Goal: Feedback & Contribution: Submit feedback/report problem

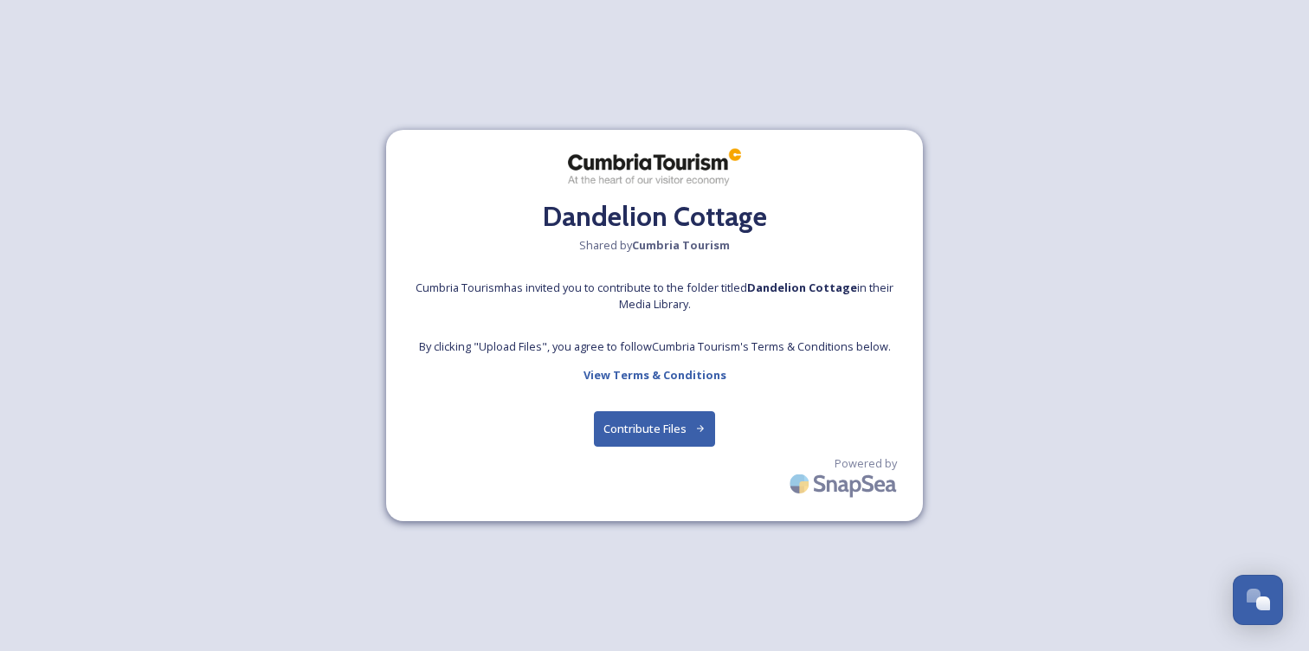
click at [650, 424] on button "Contribute Files" at bounding box center [655, 428] width 122 height 35
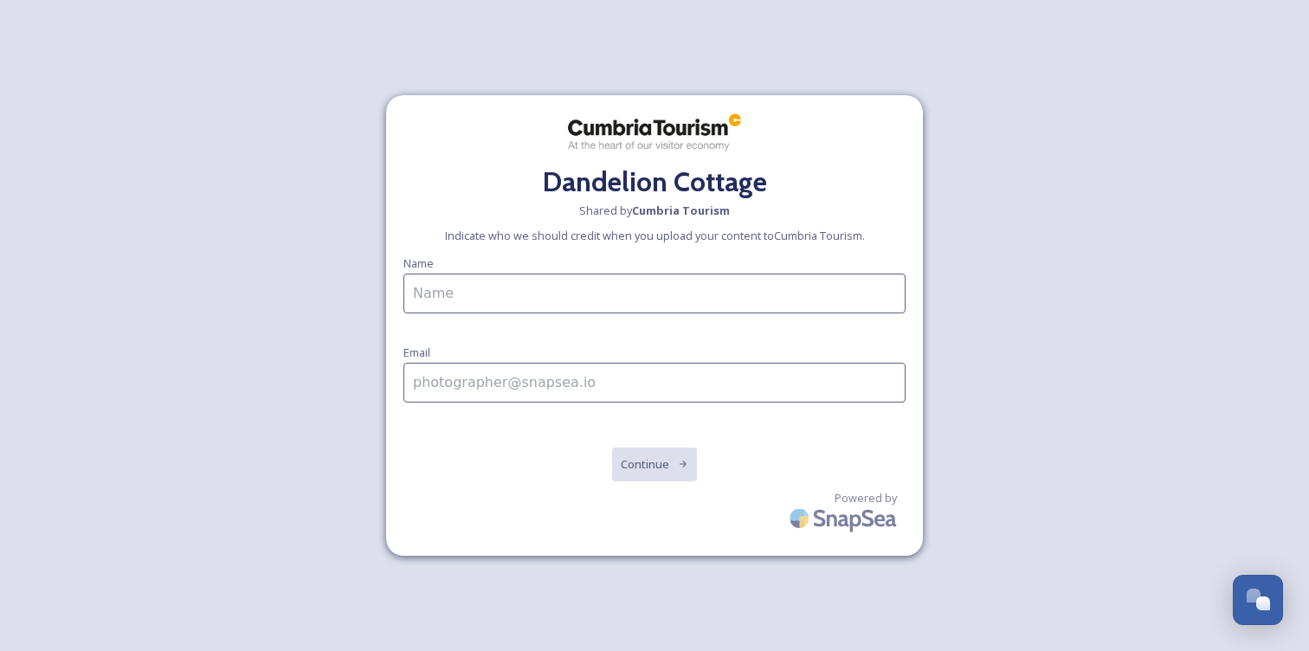
click at [542, 304] on input at bounding box center [654, 294] width 502 height 40
type input "[PERSON_NAME]"
click at [601, 389] on input at bounding box center [654, 383] width 502 height 40
type input "[EMAIL_ADDRESS][DOMAIN_NAME]"
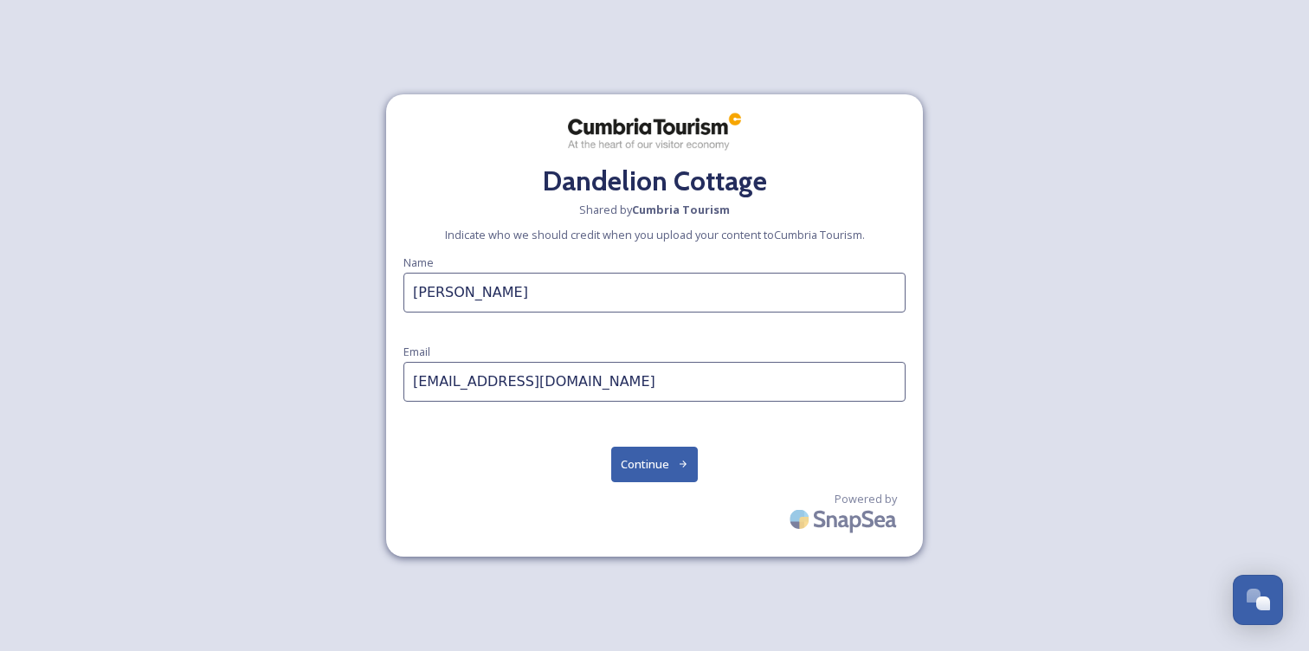
click at [644, 461] on button "Continue" at bounding box center [654, 464] width 87 height 35
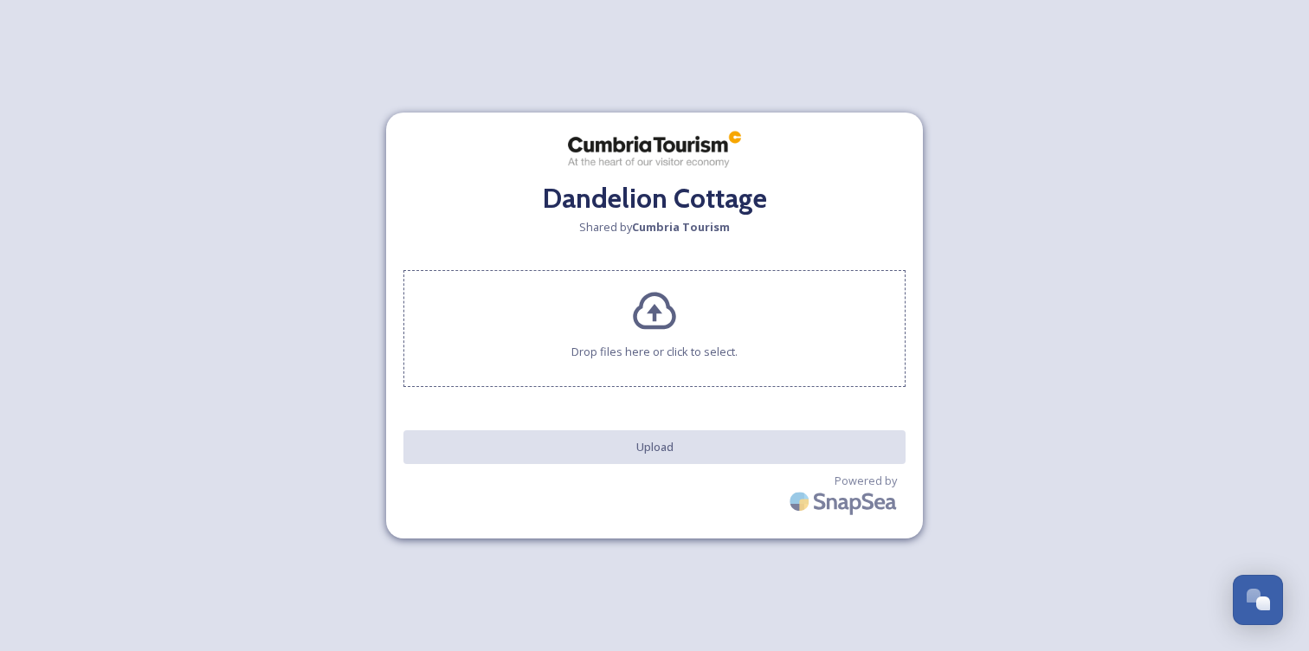
click at [655, 319] on icon at bounding box center [654, 311] width 42 height 37
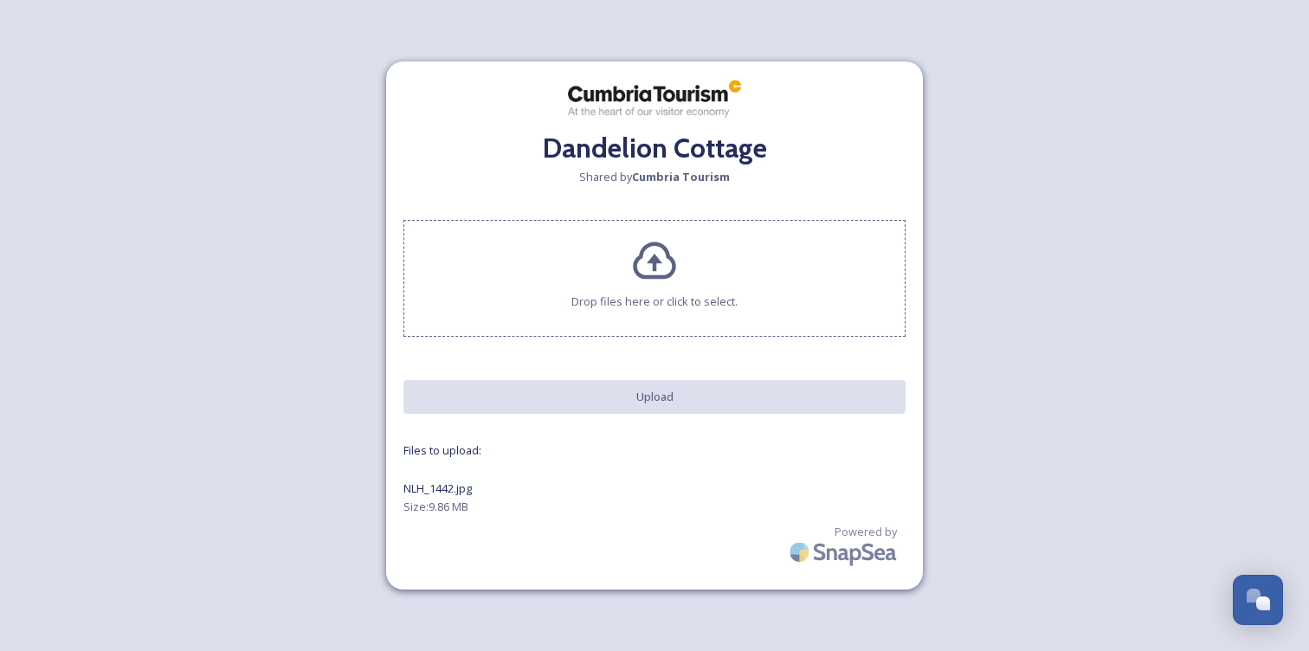
click at [661, 259] on icon at bounding box center [654, 261] width 47 height 47
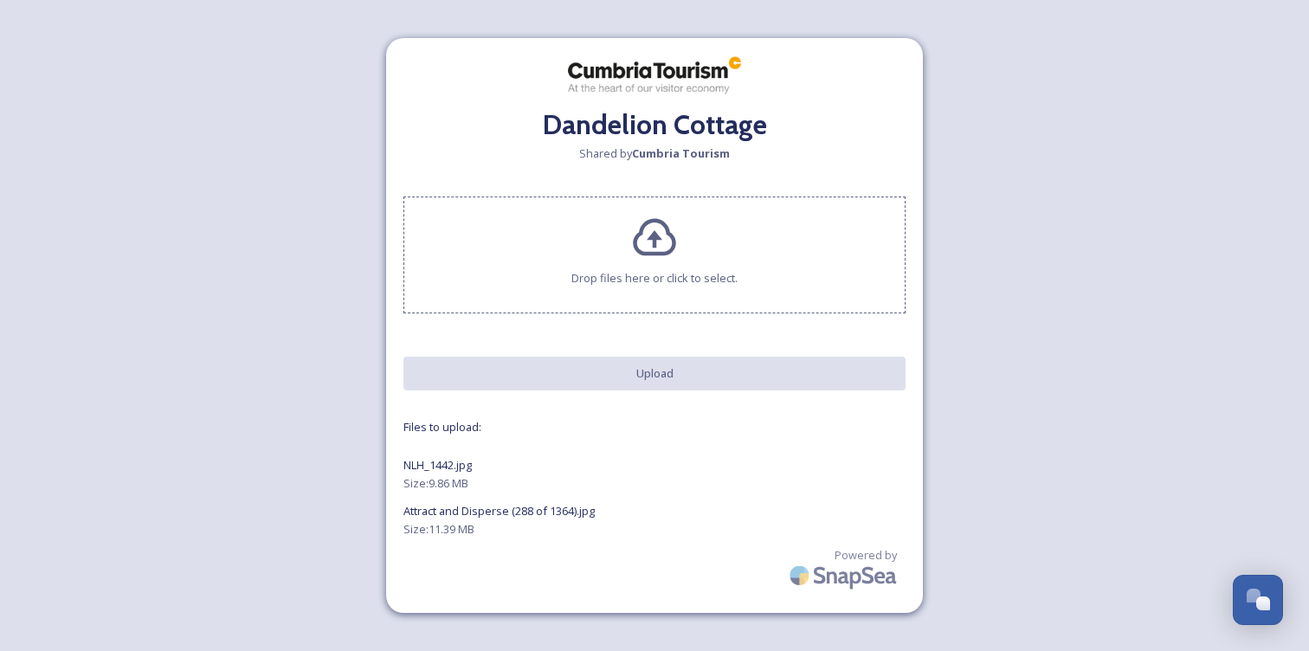
click at [461, 481] on span "Size: 9.86 MB" at bounding box center [435, 483] width 65 height 16
click at [657, 248] on icon at bounding box center [654, 238] width 47 height 47
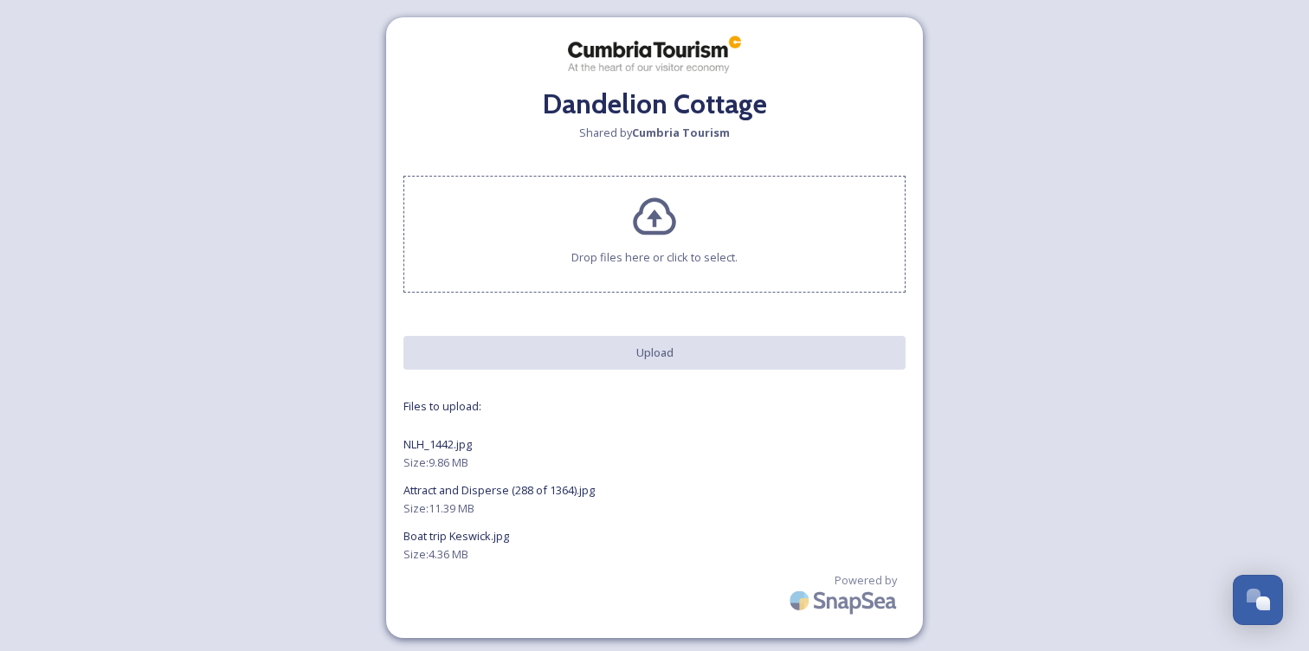
click at [654, 224] on icon at bounding box center [654, 215] width 42 height 37
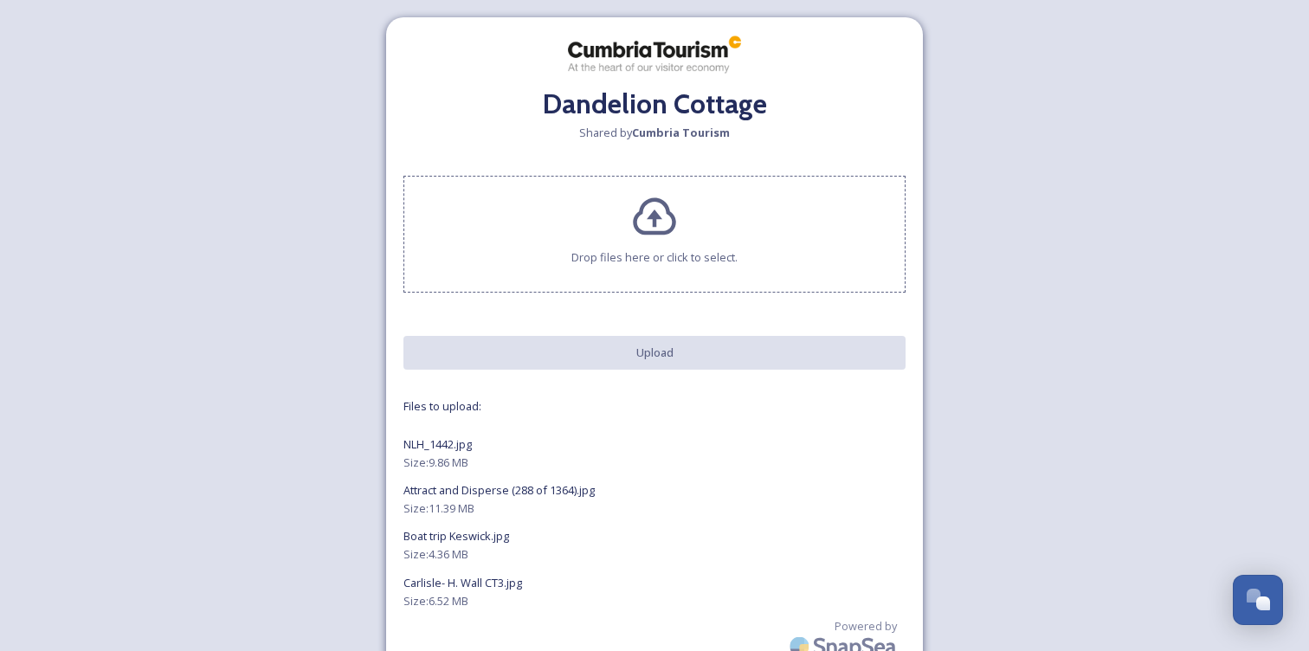
click at [647, 229] on icon at bounding box center [654, 217] width 47 height 47
click at [652, 218] on icon at bounding box center [654, 215] width 42 height 37
click at [642, 217] on icon at bounding box center [654, 217] width 47 height 47
click at [643, 219] on icon at bounding box center [654, 217] width 47 height 47
click at [655, 209] on icon at bounding box center [654, 217] width 47 height 47
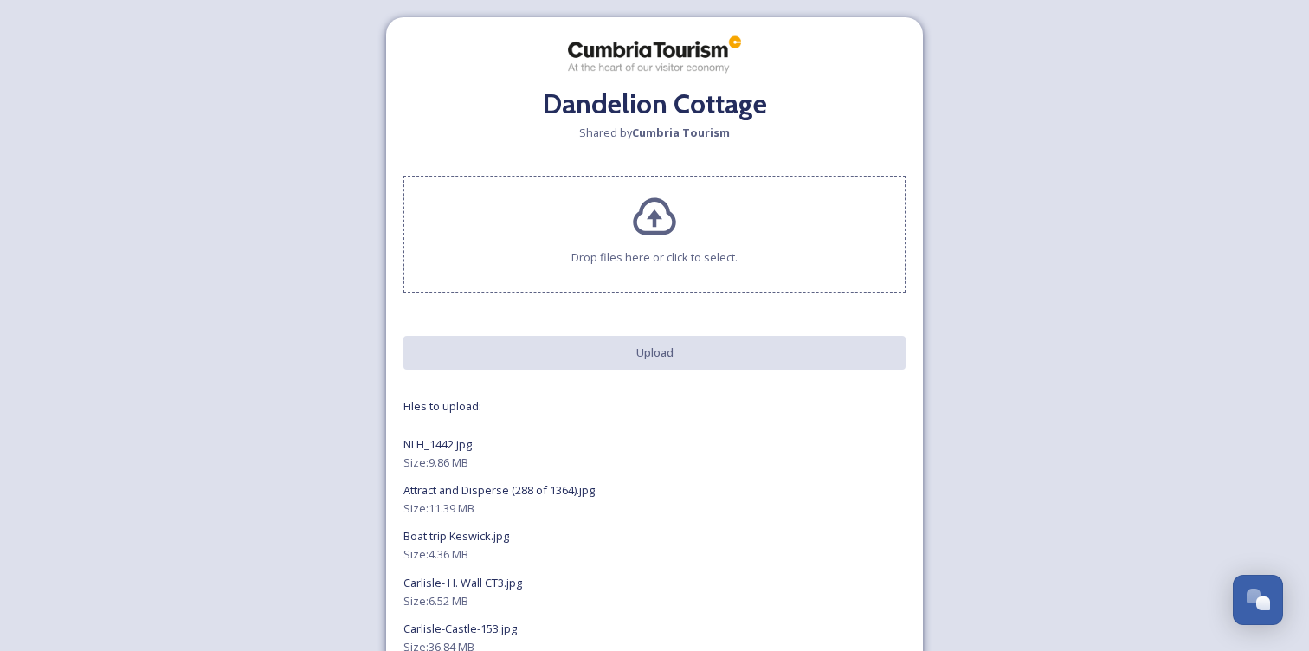
click at [646, 214] on icon at bounding box center [654, 217] width 47 height 47
click at [655, 223] on icon at bounding box center [654, 215] width 42 height 37
click at [656, 223] on icon at bounding box center [654, 217] width 47 height 47
click at [642, 220] on icon at bounding box center [654, 217] width 47 height 47
click at [668, 220] on icon at bounding box center [654, 217] width 47 height 47
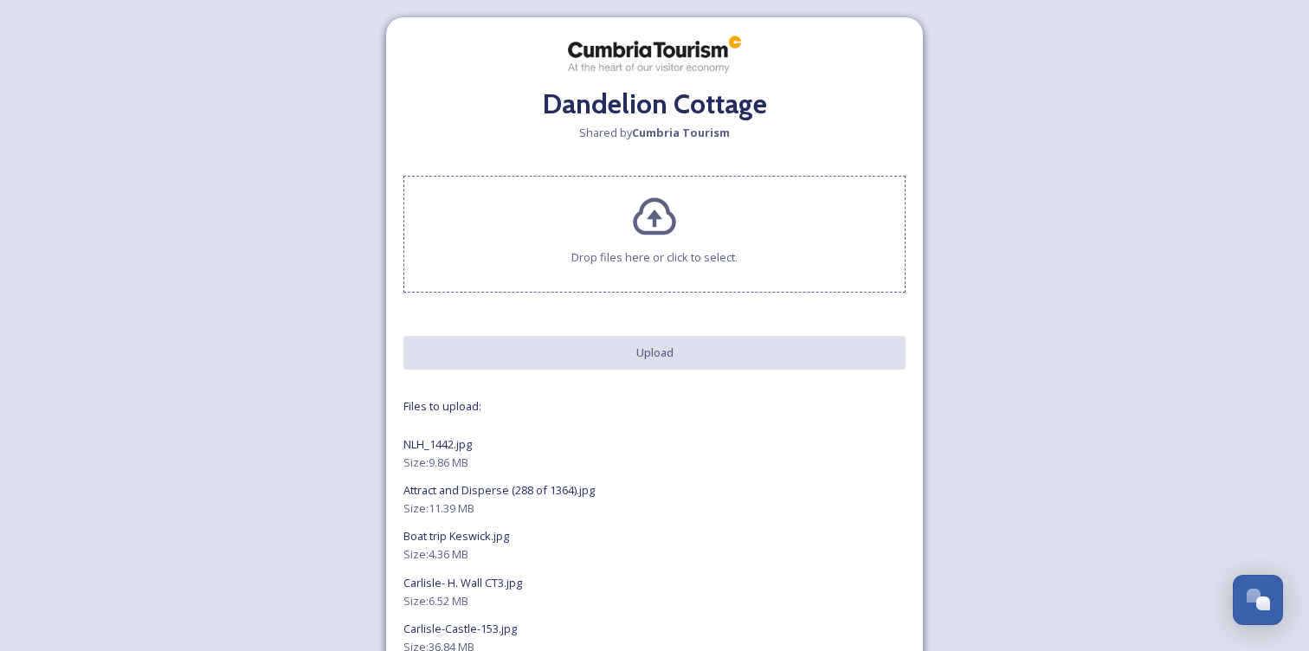
click at [673, 223] on icon at bounding box center [654, 215] width 42 height 37
click at [662, 221] on icon at bounding box center [654, 217] width 47 height 47
click at [655, 216] on icon at bounding box center [654, 215] width 42 height 37
click at [652, 223] on icon at bounding box center [654, 217] width 47 height 47
click at [655, 227] on icon at bounding box center [654, 217] width 47 height 47
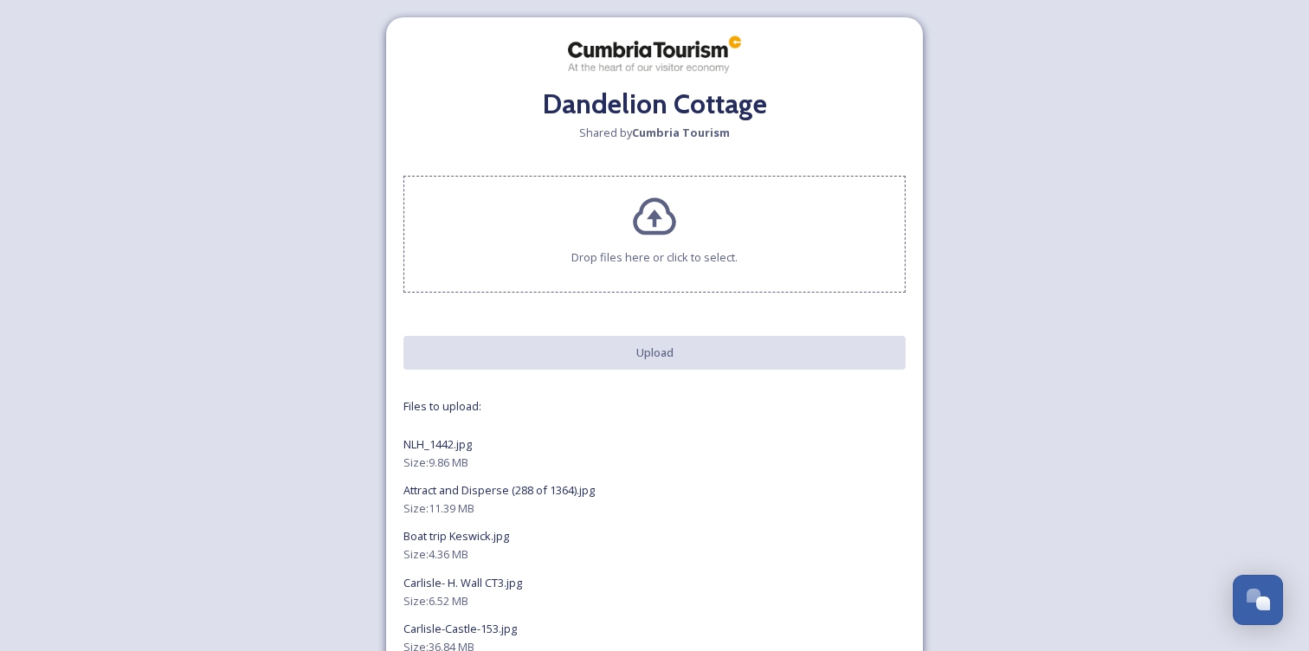
click at [659, 224] on icon at bounding box center [654, 217] width 47 height 47
click at [652, 222] on icon at bounding box center [654, 217] width 47 height 47
click at [658, 223] on icon at bounding box center [654, 217] width 47 height 47
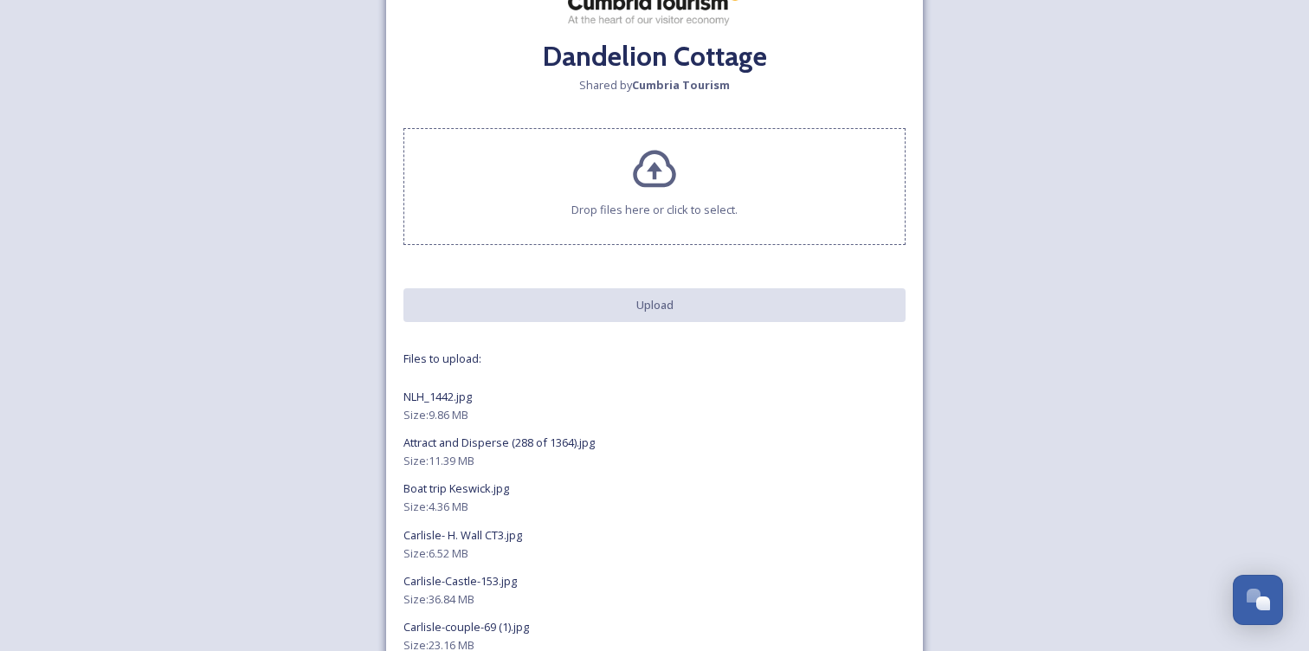
scroll to position [57, 0]
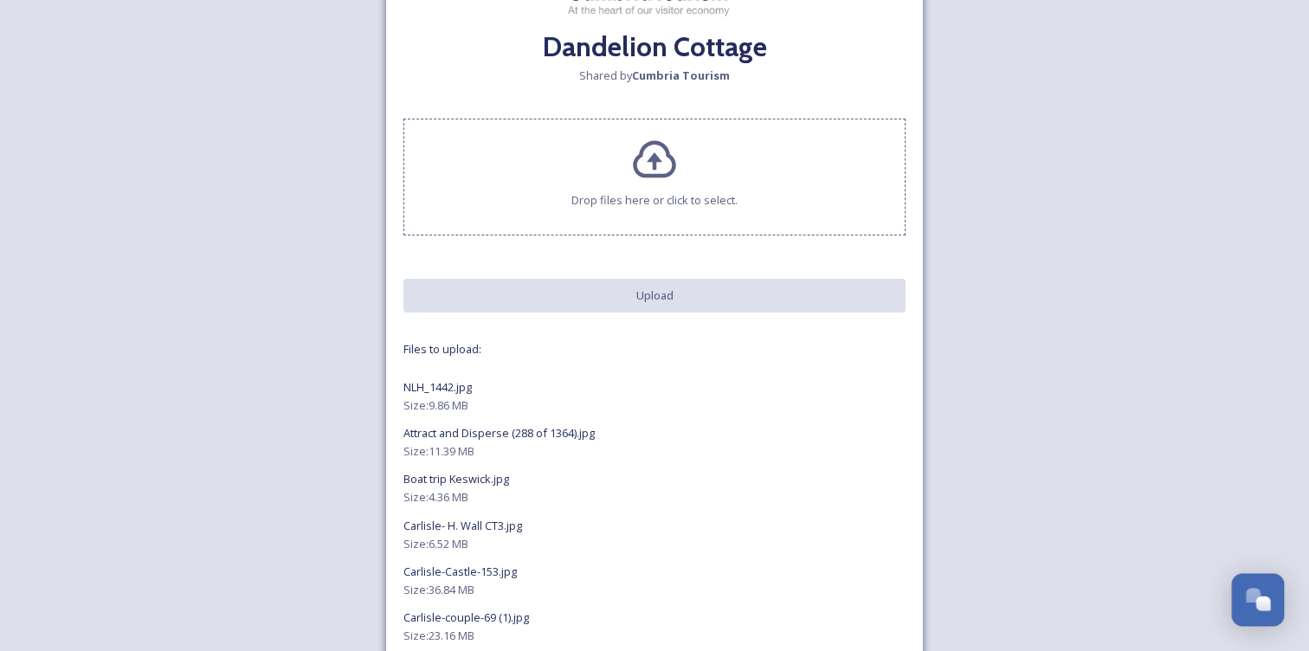
click at [1261, 608] on div "Open Chat" at bounding box center [1263, 604] width 15 height 15
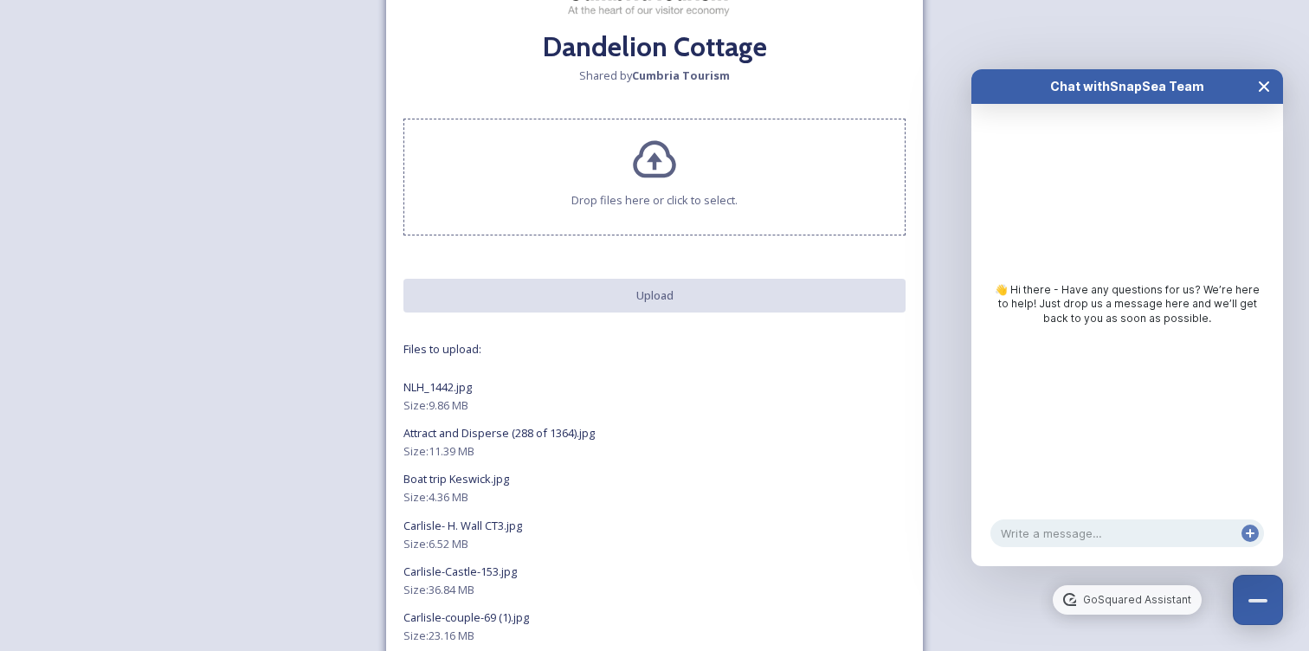
click at [1261, 89] on icon "Close Chat" at bounding box center [1264, 86] width 9 height 9
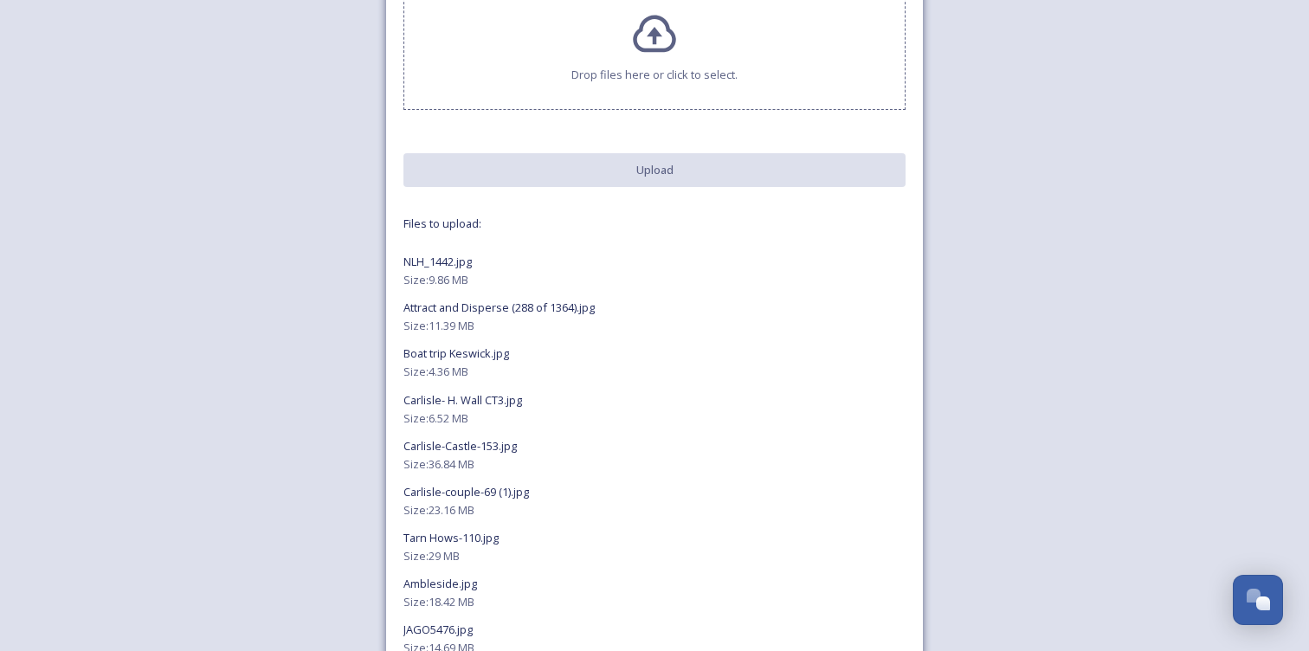
scroll to position [180, 0]
click at [424, 273] on div "NLH_1442.jpg" at bounding box center [654, 264] width 502 height 21
click at [440, 269] on span "NLH_1442.jpg" at bounding box center [437, 264] width 68 height 16
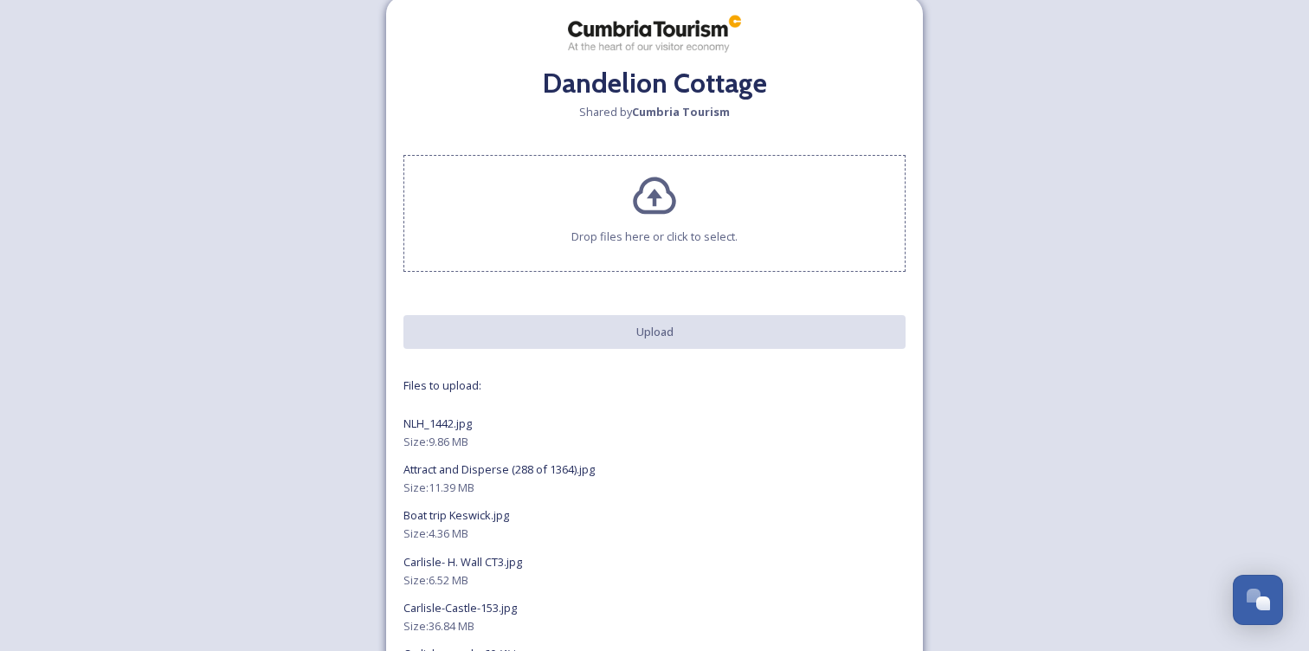
scroll to position [0, 0]
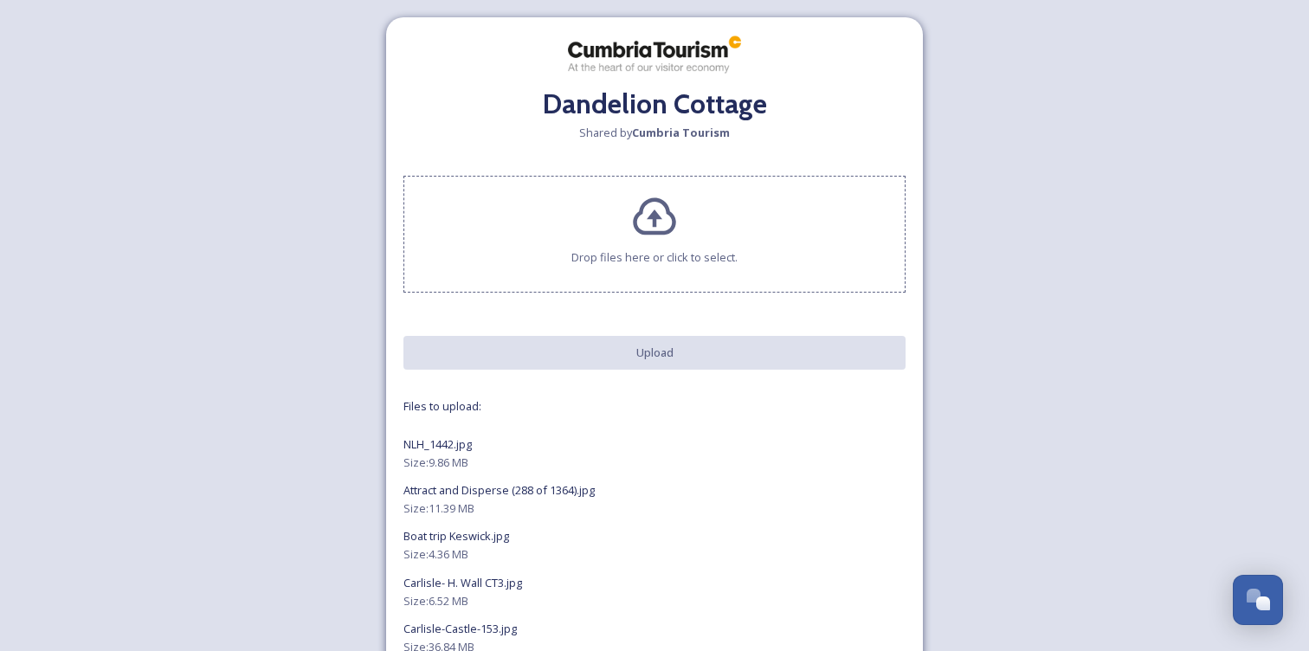
click at [659, 255] on span "Drop files here or click to select." at bounding box center [654, 257] width 166 height 16
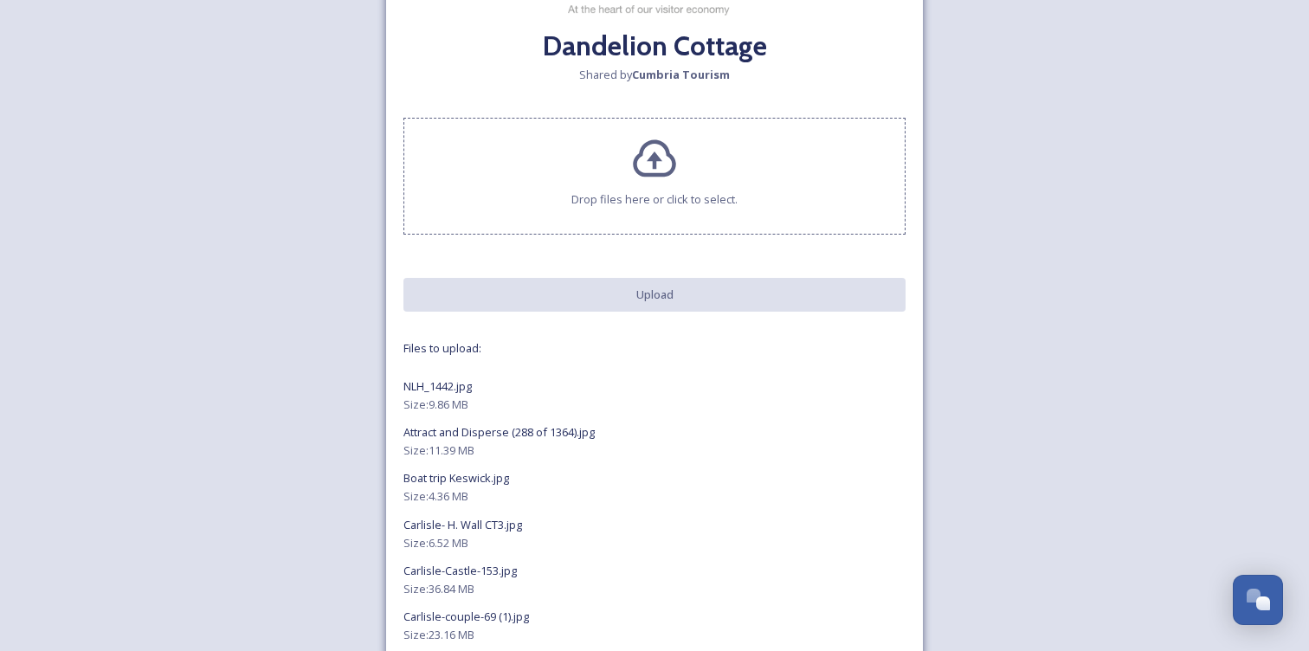
scroll to position [59, 0]
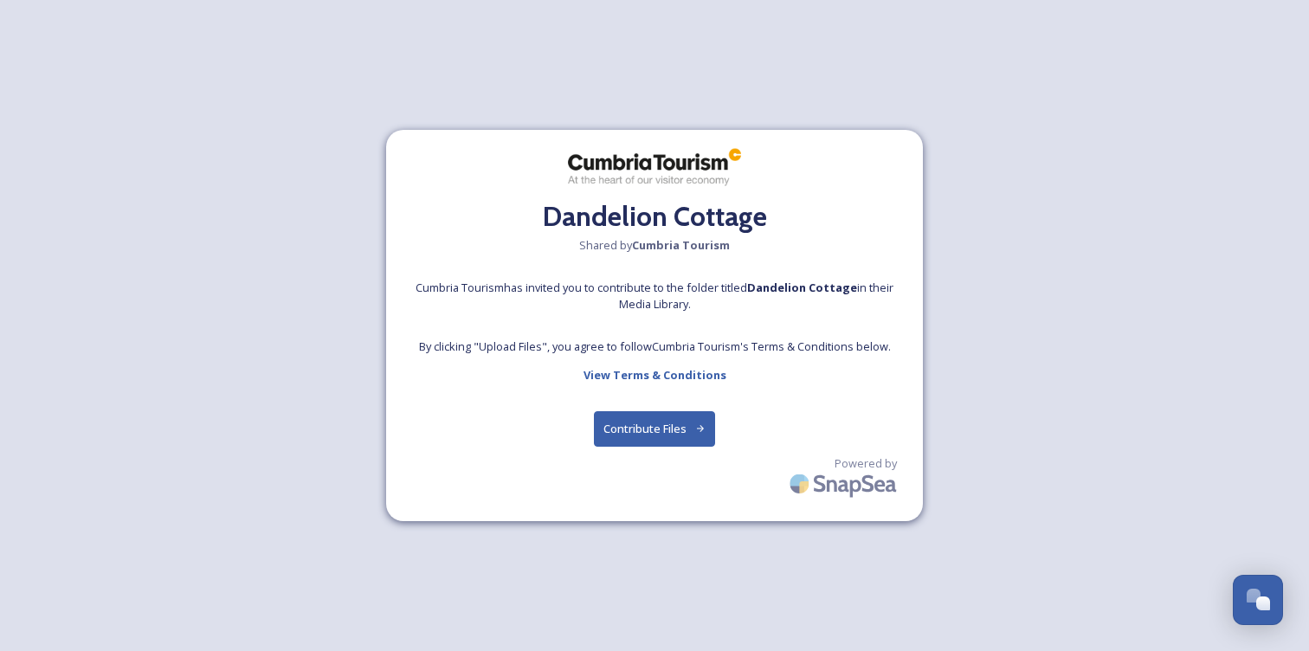
click at [616, 421] on button "Contribute Files" at bounding box center [655, 428] width 122 height 35
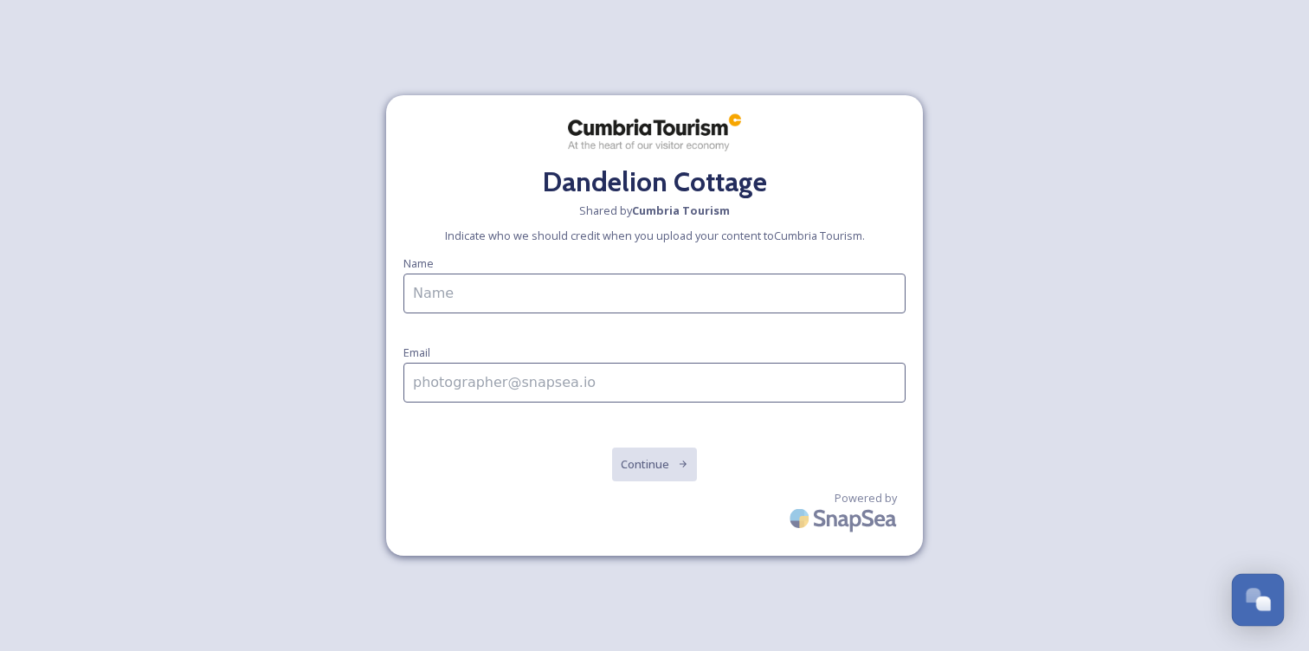
click at [1257, 609] on div "Open Chat" at bounding box center [1263, 604] width 15 height 15
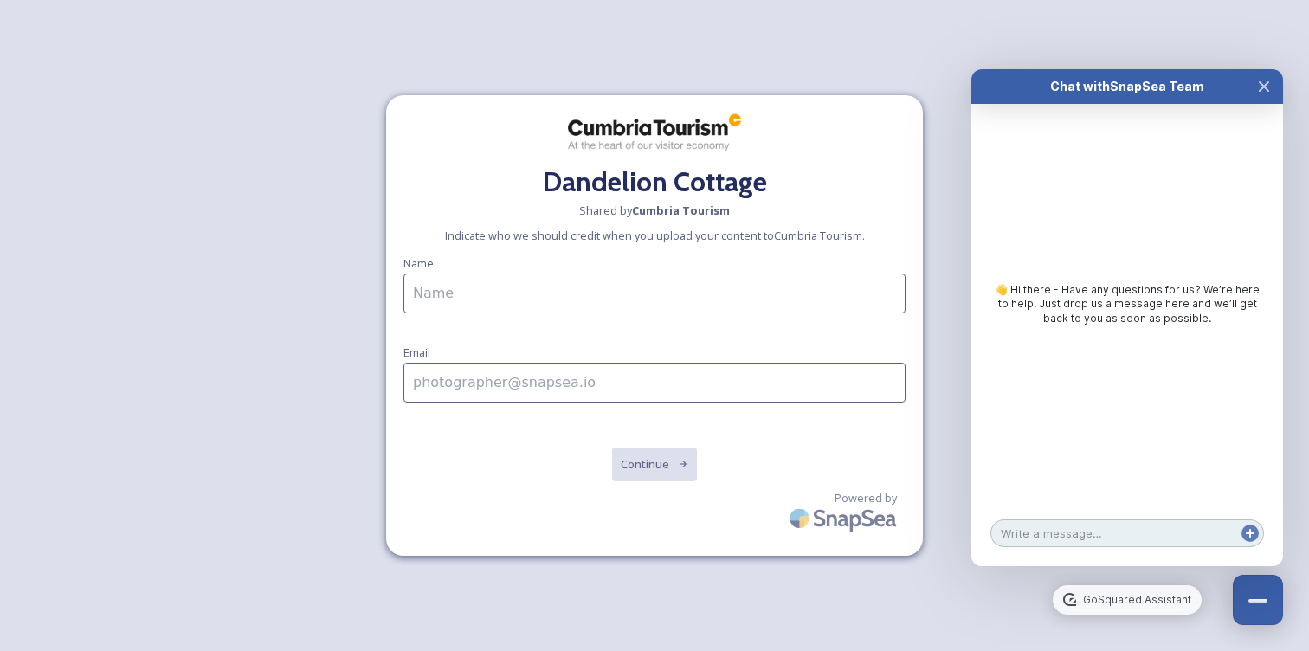
click at [1063, 539] on textarea at bounding box center [1128, 534] width 274 height 28
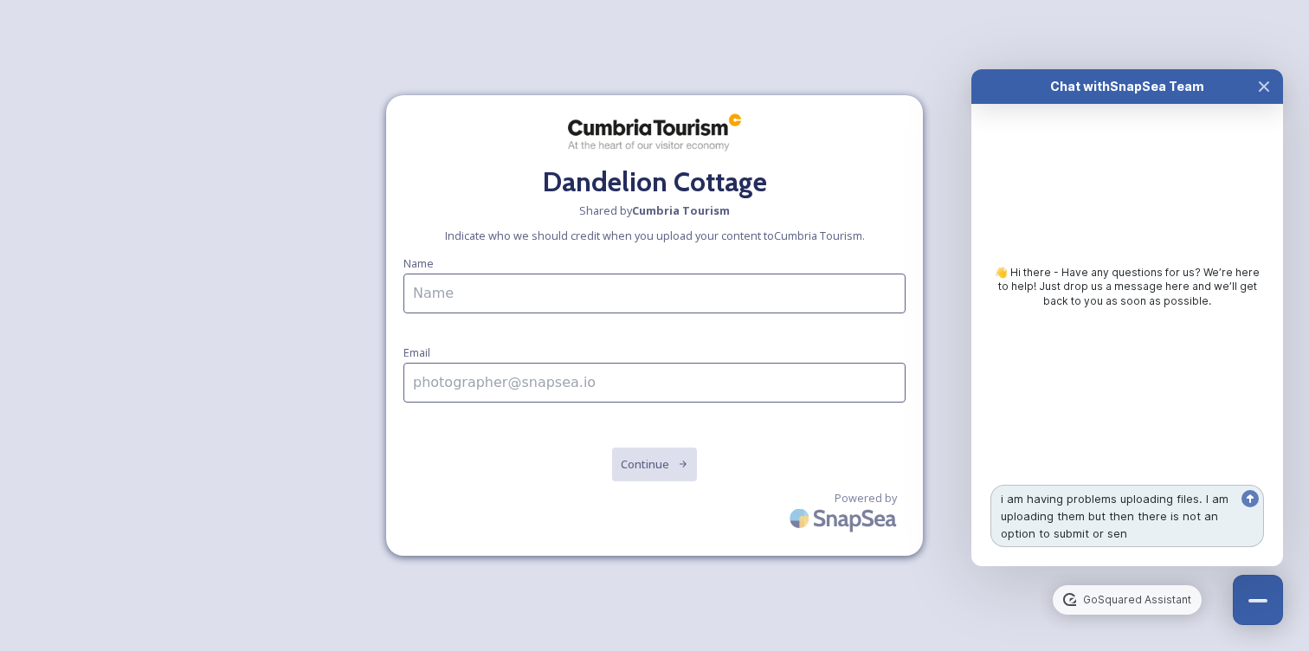
type textarea "i am having problems uploading files. I am uploading them but then there is not…"
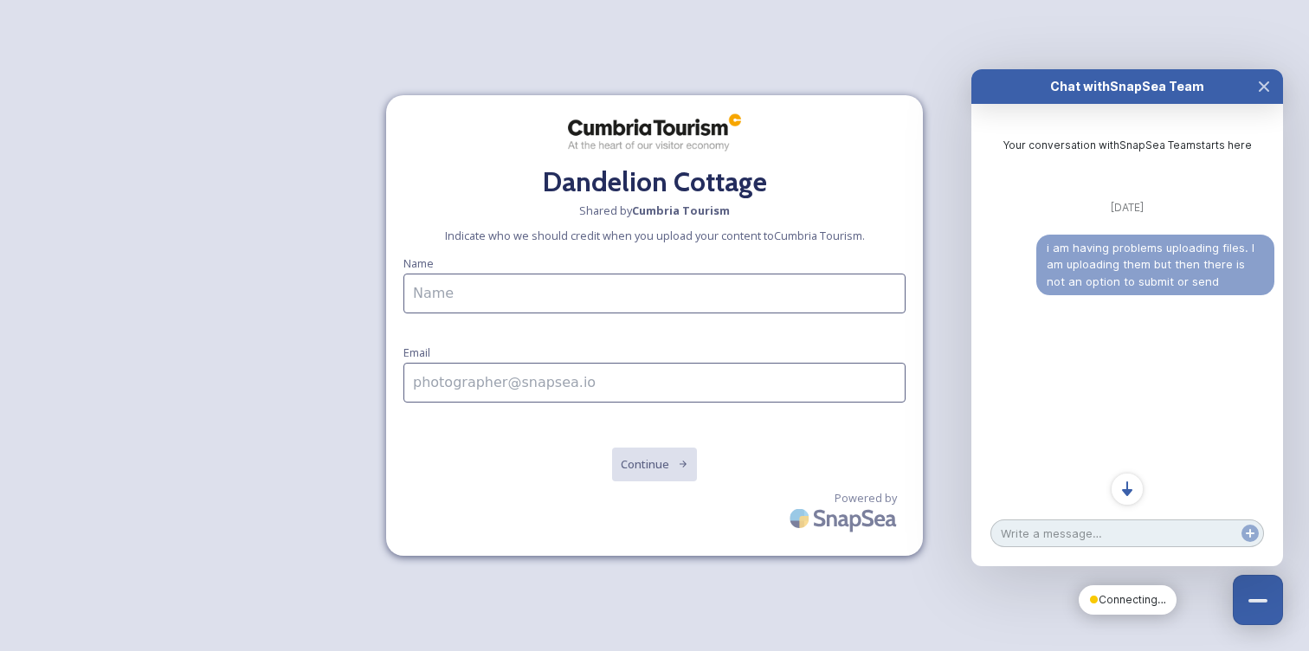
scroll to position [64, 0]
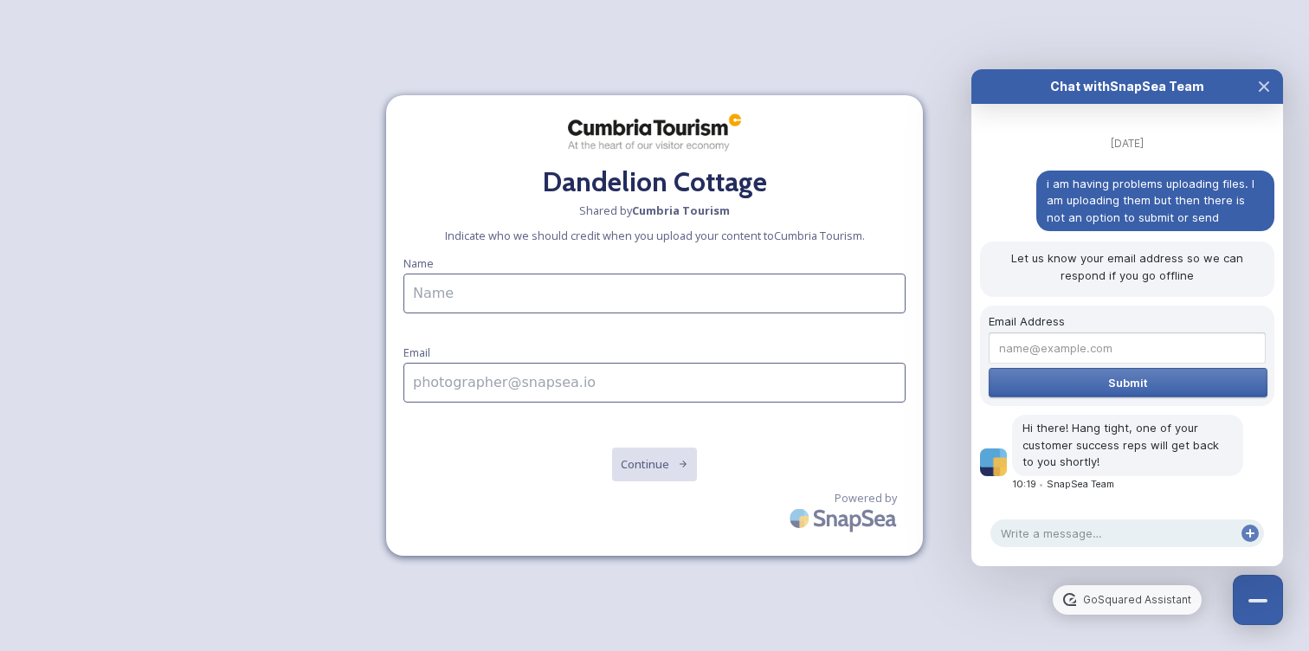
click at [558, 295] on input at bounding box center [654, 294] width 502 height 40
type input "[PERSON_NAME]"
click at [578, 387] on input at bounding box center [654, 383] width 502 height 40
type input "[EMAIL_ADDRESS][DOMAIN_NAME]"
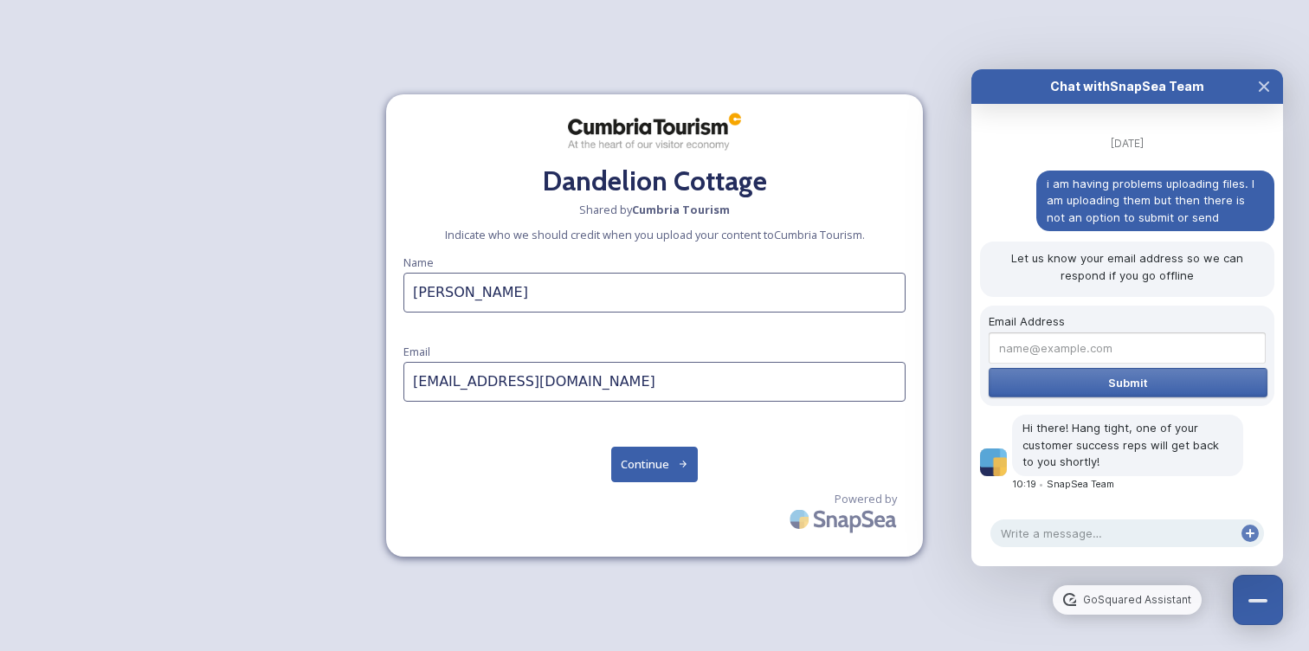
click at [634, 465] on button "Continue" at bounding box center [654, 464] width 87 height 35
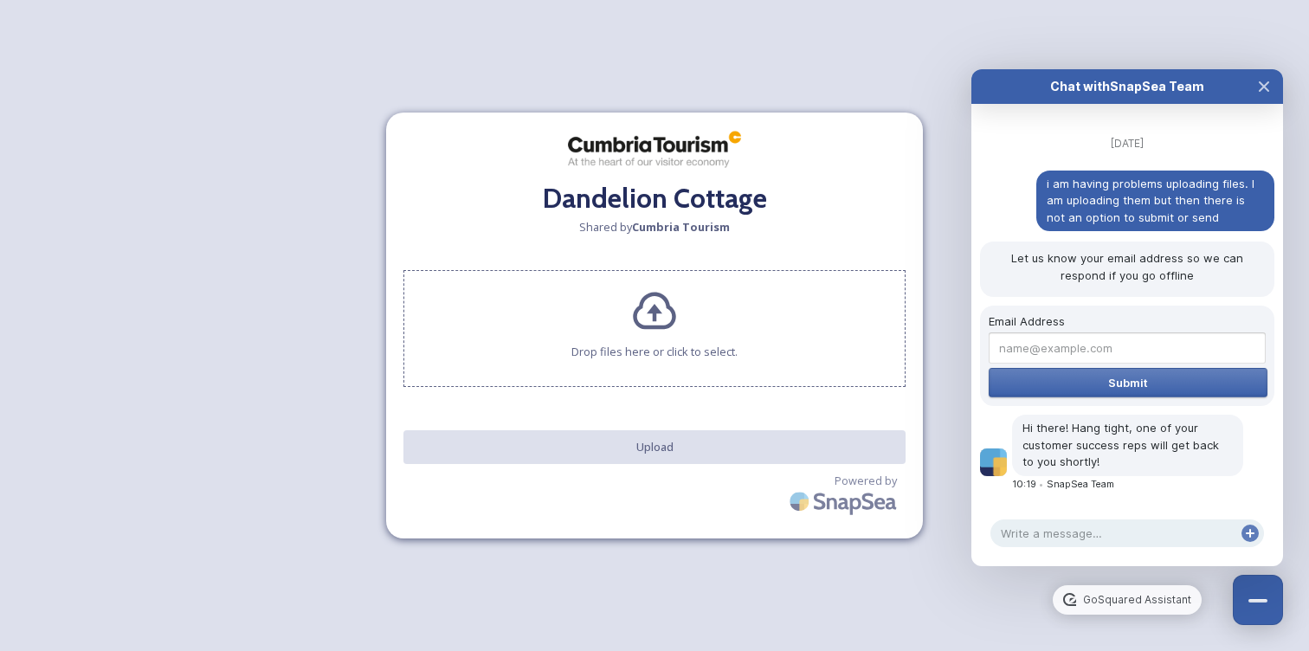
click at [662, 318] on icon at bounding box center [654, 311] width 47 height 47
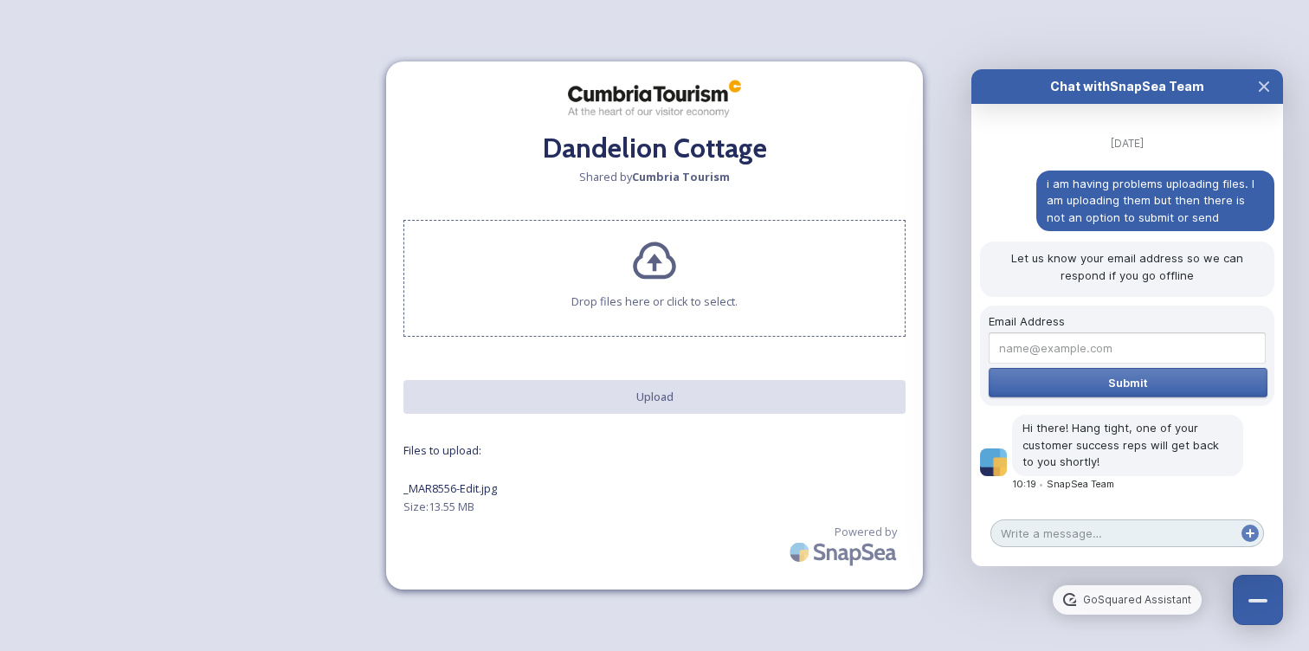
click at [1030, 532] on textarea at bounding box center [1128, 534] width 274 height 28
click at [1046, 535] on textarea "It doesnt seem to let me upload" at bounding box center [1128, 534] width 274 height 28
click at [1255, 544] on textarea "It doesn't seem to let me upload" at bounding box center [1128, 534] width 274 height 28
type textarea "It doesn't seem to let me upload"
click at [1249, 530] on icon at bounding box center [1250, 533] width 14 height 14
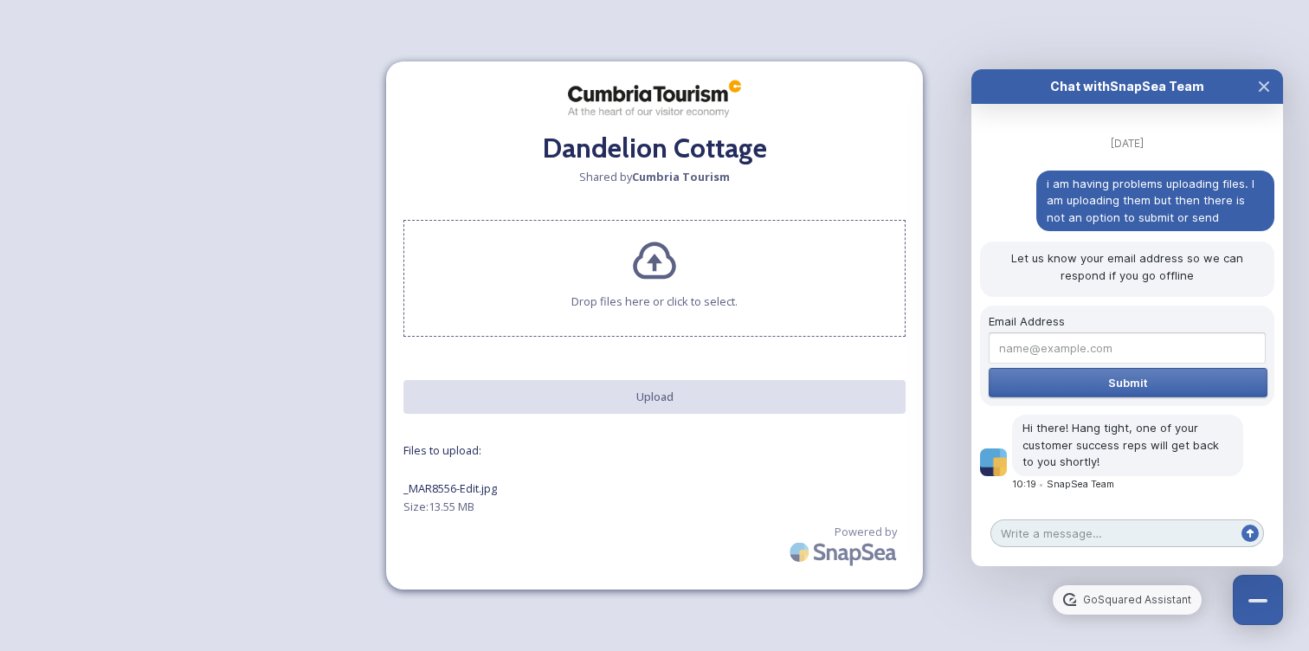
scroll to position [101, 0]
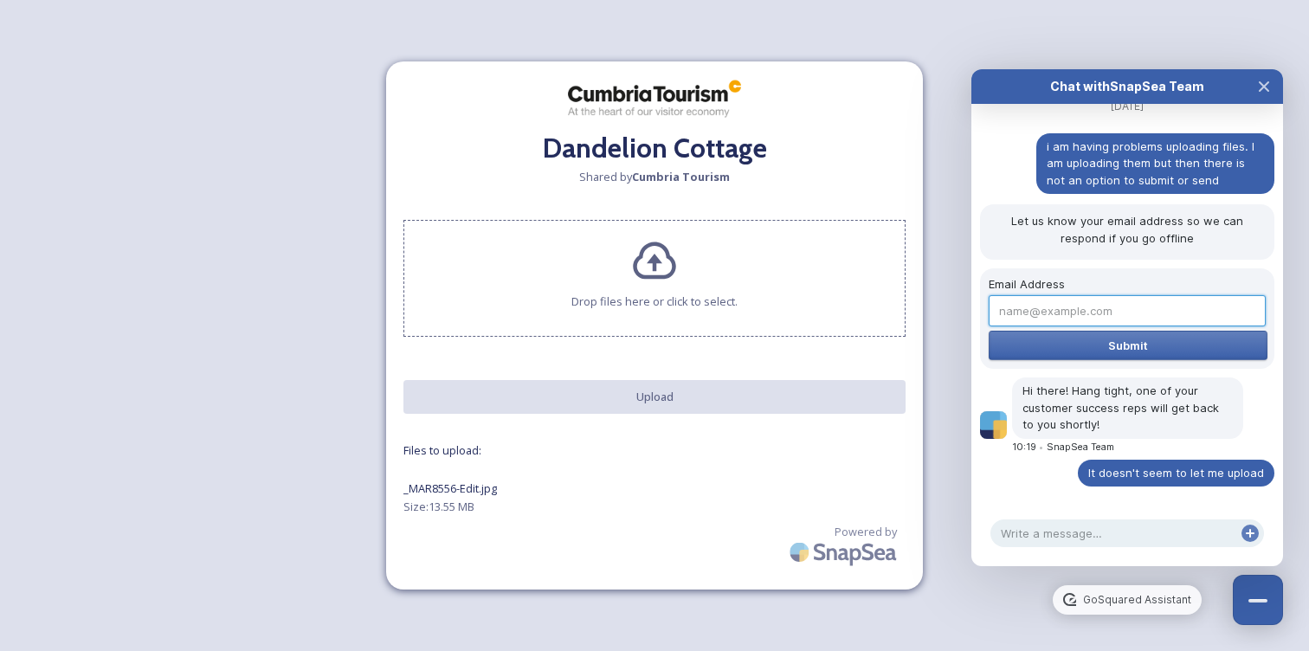
click at [1096, 306] on input "Email Address" at bounding box center [1127, 310] width 277 height 31
type input "[EMAIL_ADDRESS][DOMAIN_NAME]"
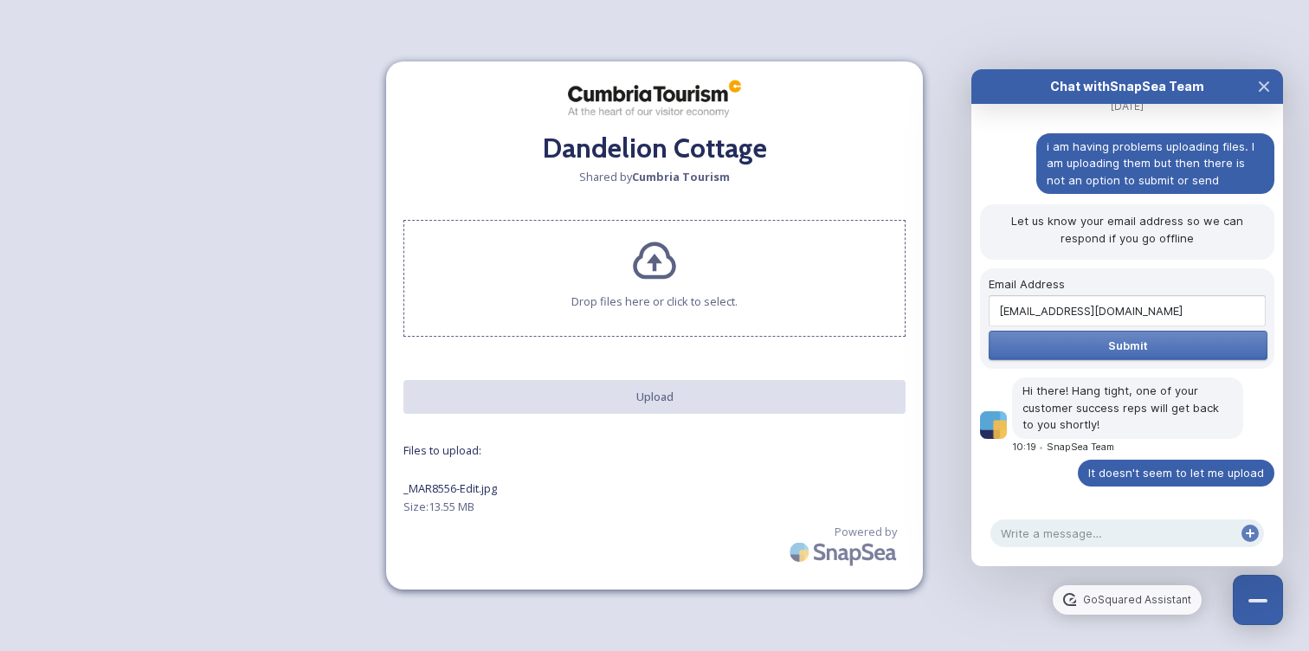
click at [1127, 339] on span "Submit" at bounding box center [1128, 346] width 40 height 14
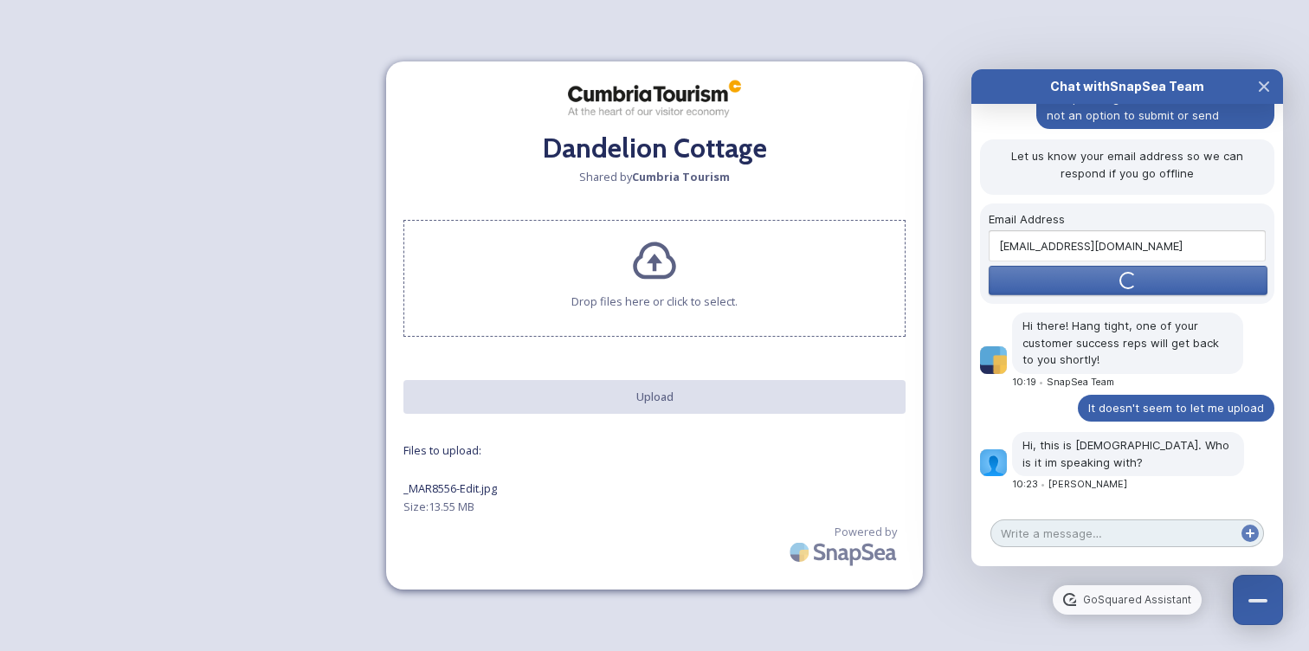
click at [1062, 530] on textarea at bounding box center [1128, 534] width 274 height 28
type textarea "[PERSON_NAME]"
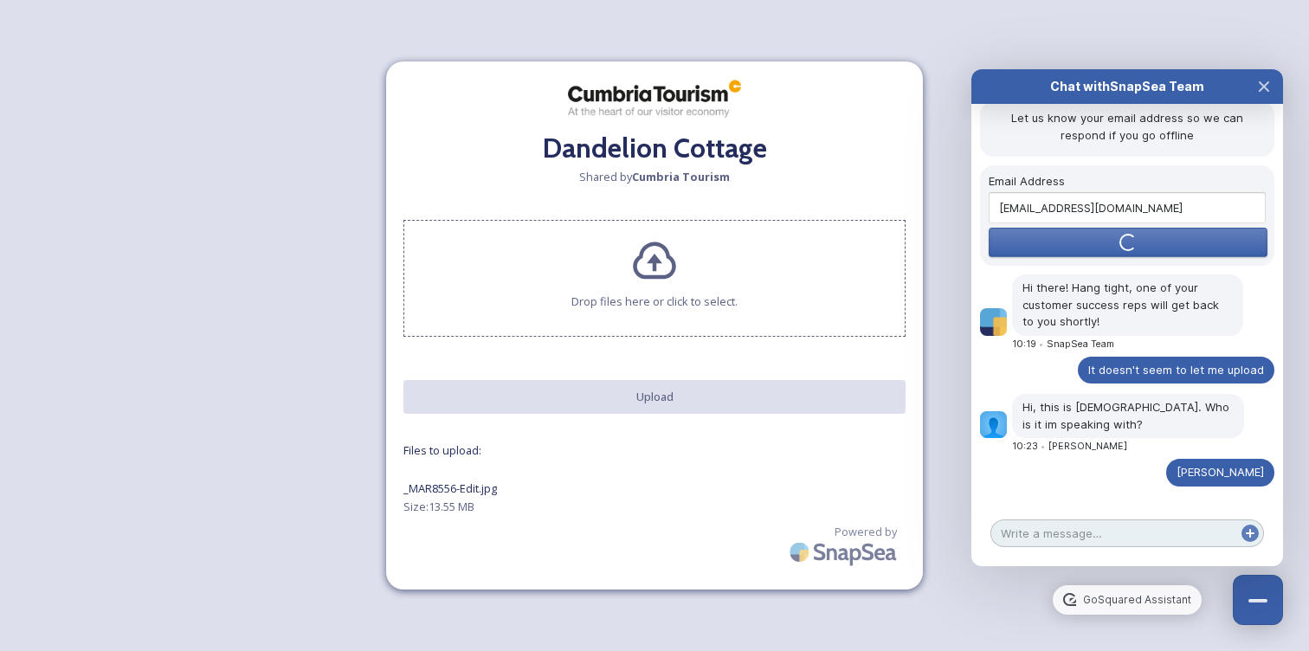
click at [1090, 536] on textarea at bounding box center [1128, 534] width 274 height 28
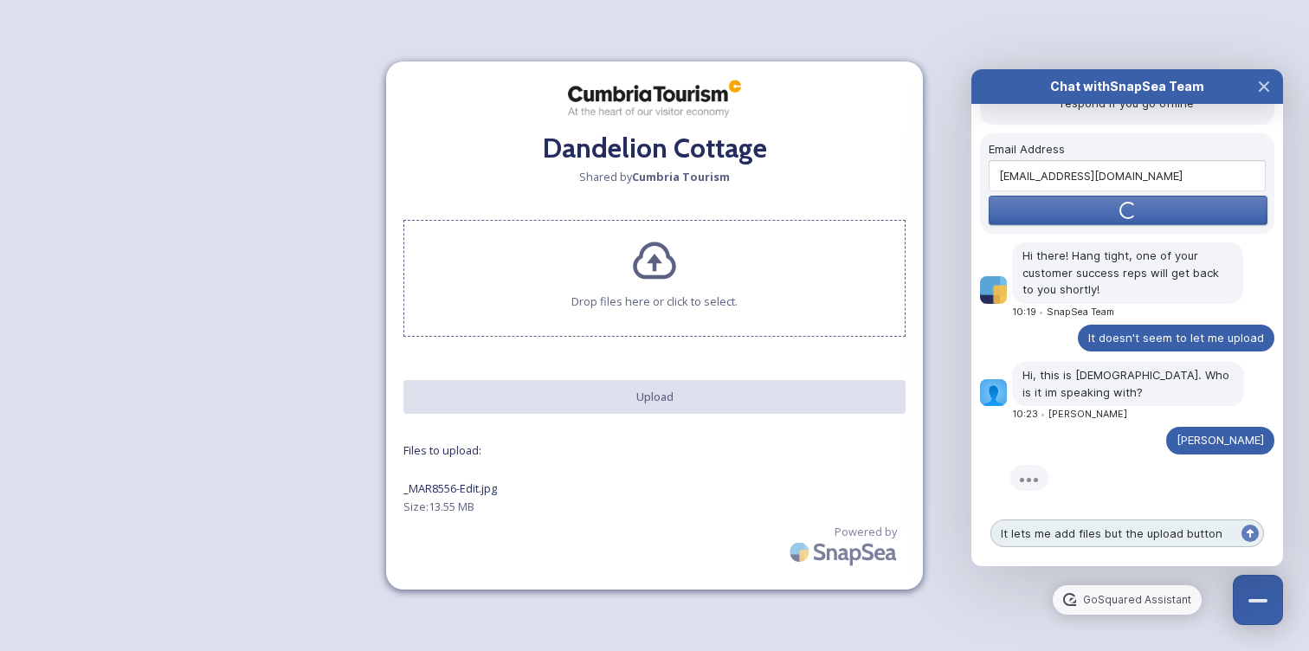
scroll to position [254, 0]
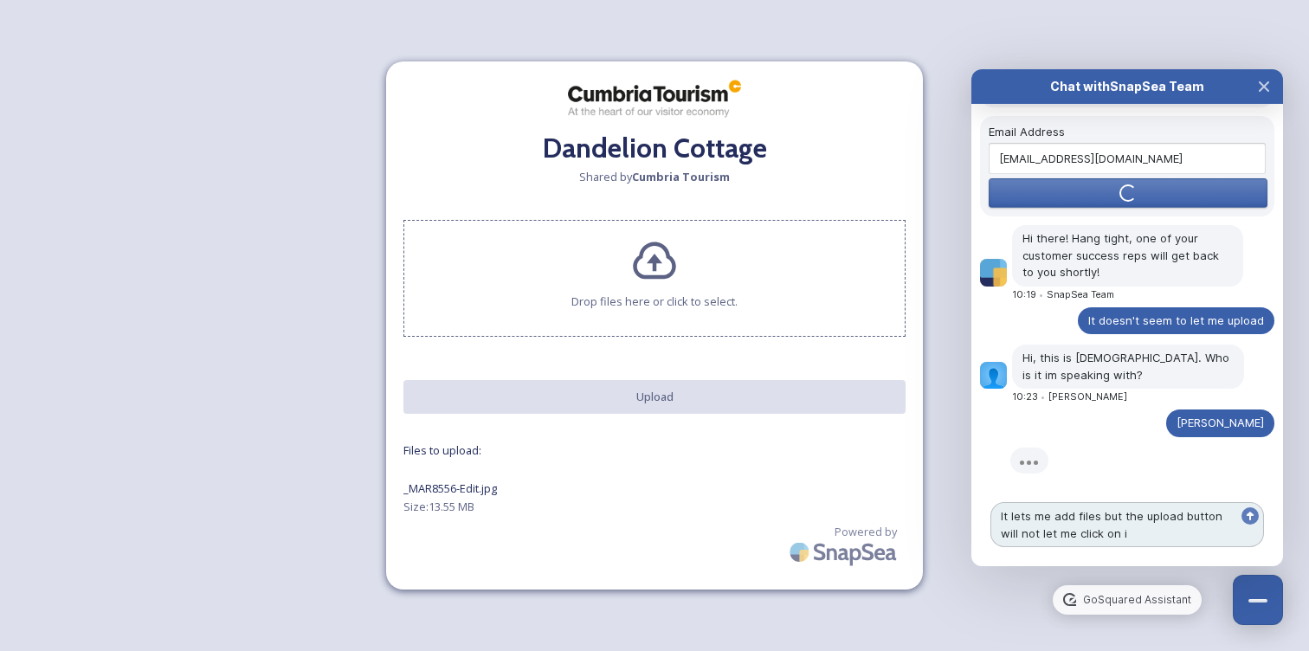
type textarea "It lets me add files but the upload button will not let me click on it"
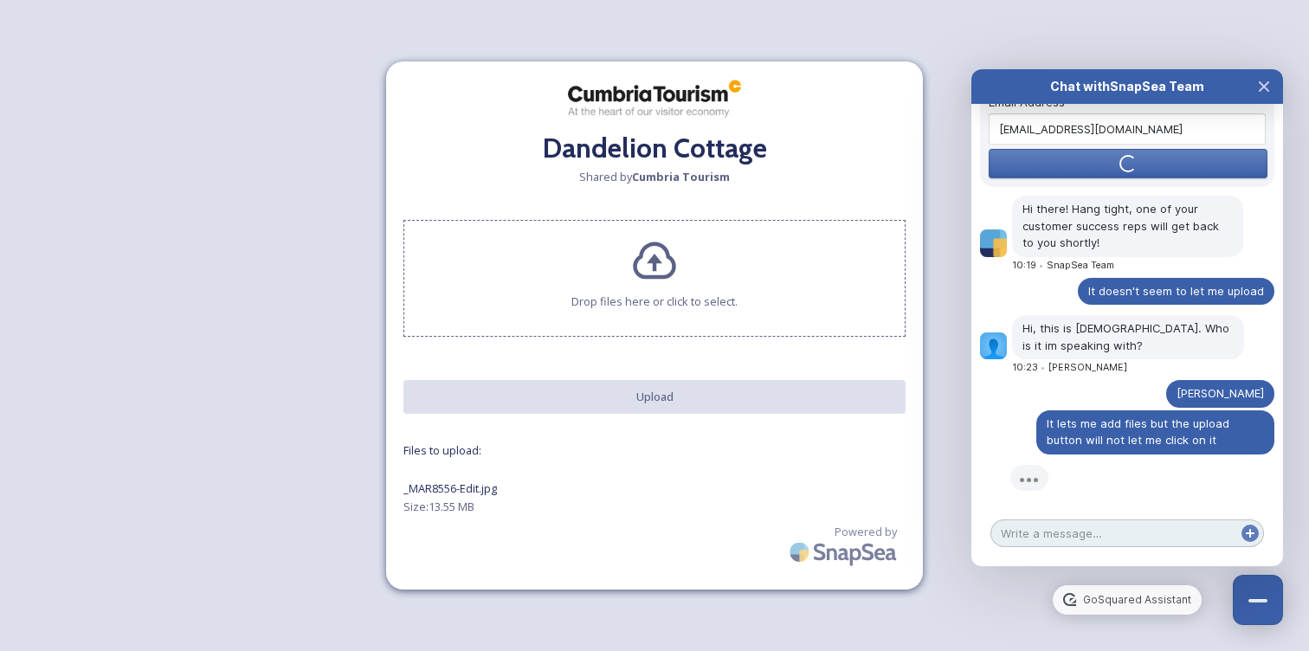
scroll to position [350, 0]
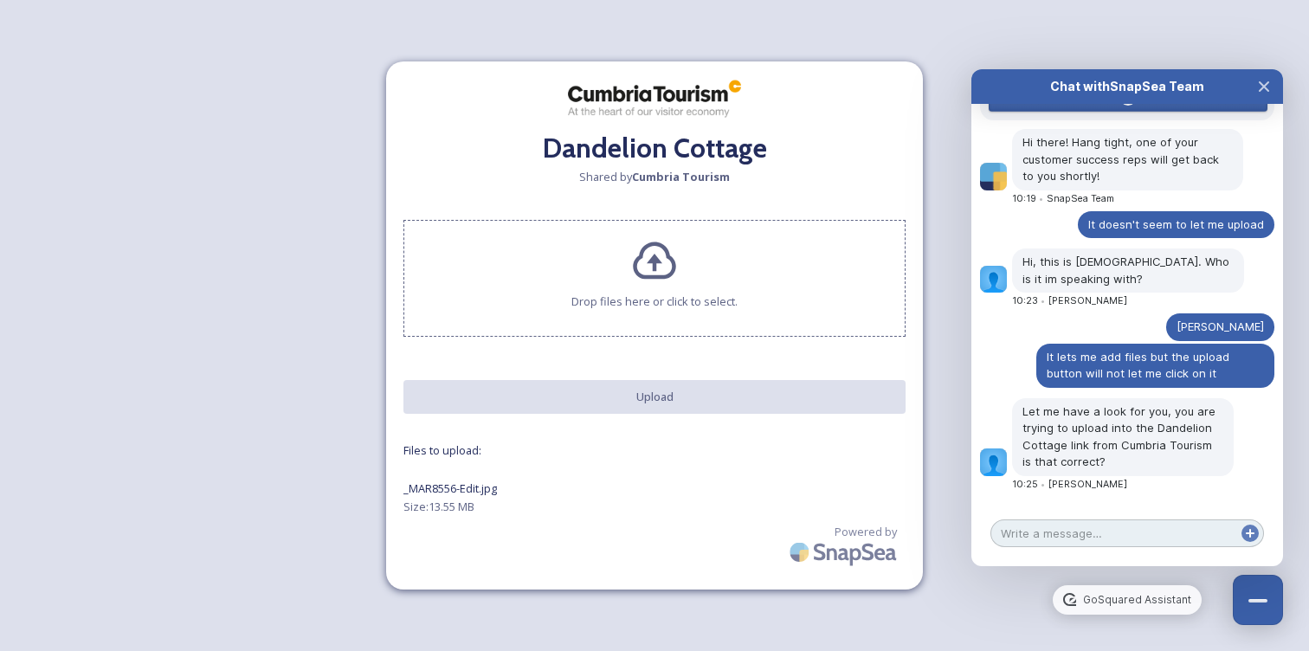
click at [1076, 537] on textarea at bounding box center [1128, 534] width 274 height 28
type textarea "yes"
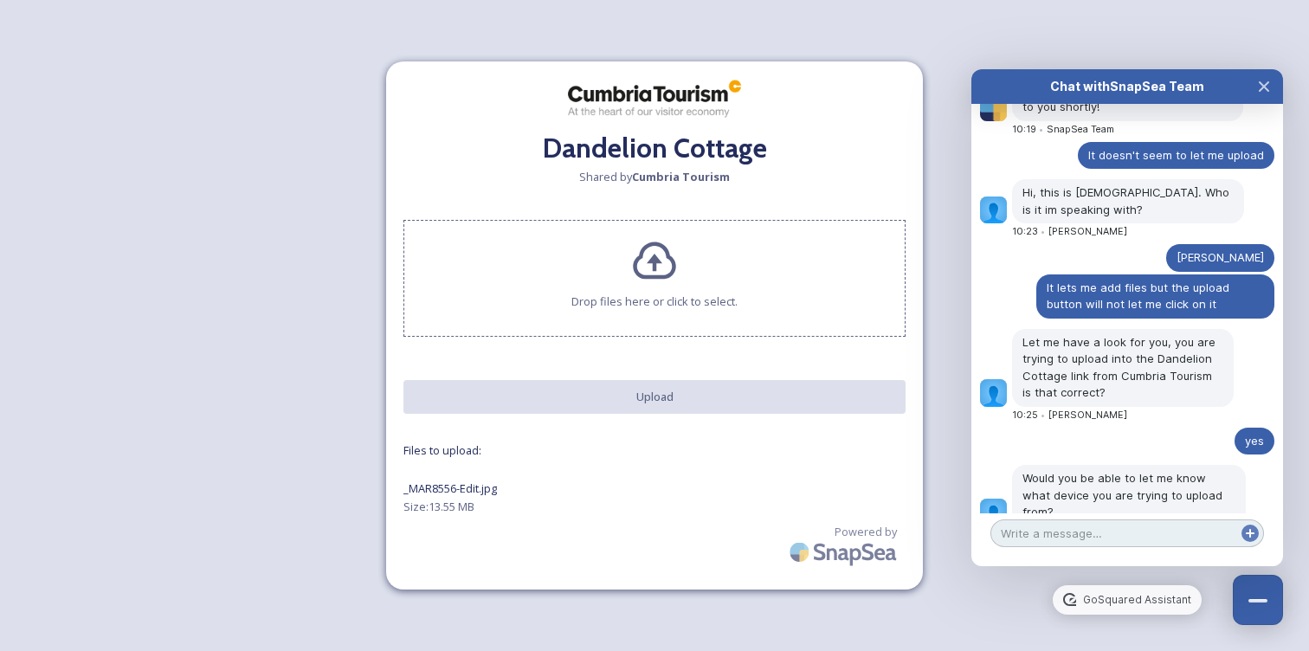
scroll to position [452, 0]
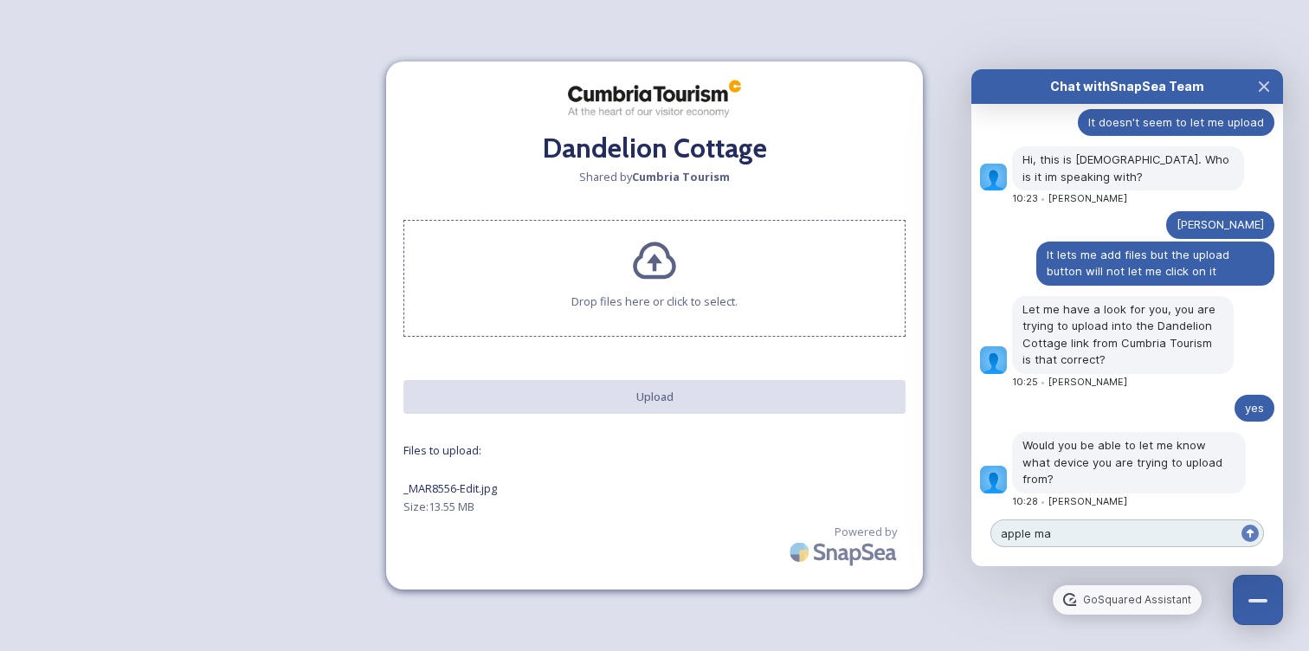
type textarea "apple mac"
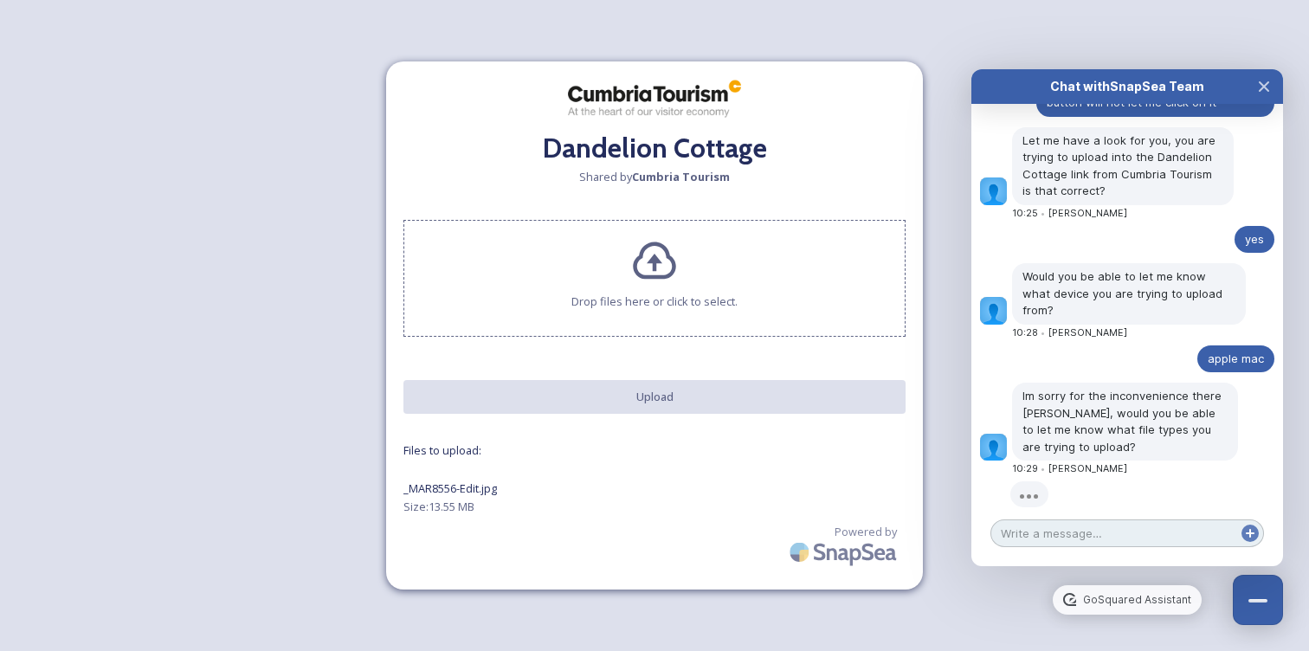
scroll to position [589, 0]
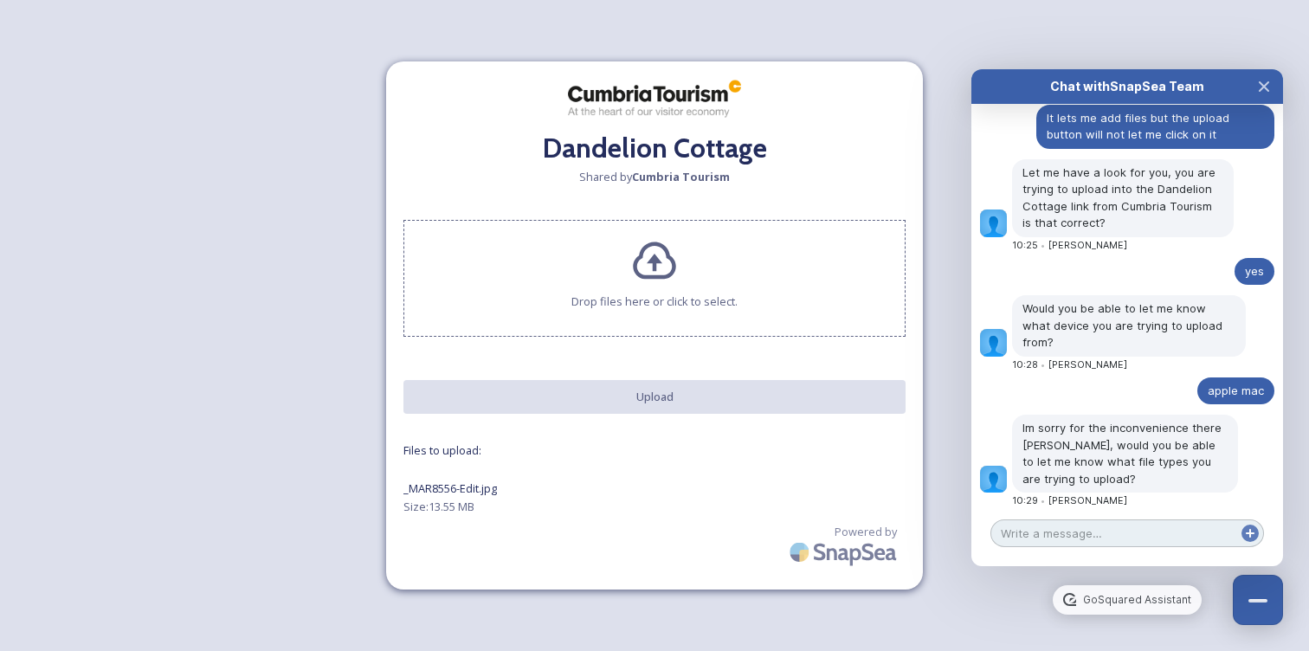
click at [1081, 534] on textarea at bounding box center [1128, 534] width 274 height 28
type textarea "jpg"
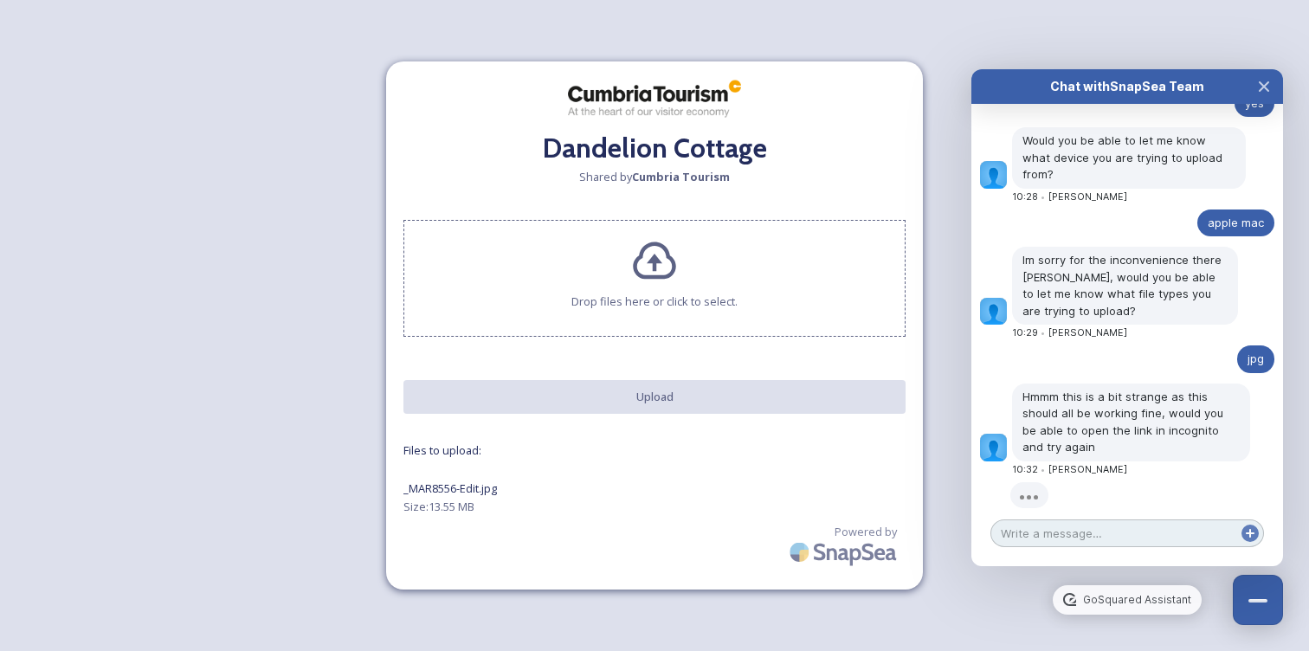
scroll to position [725, 0]
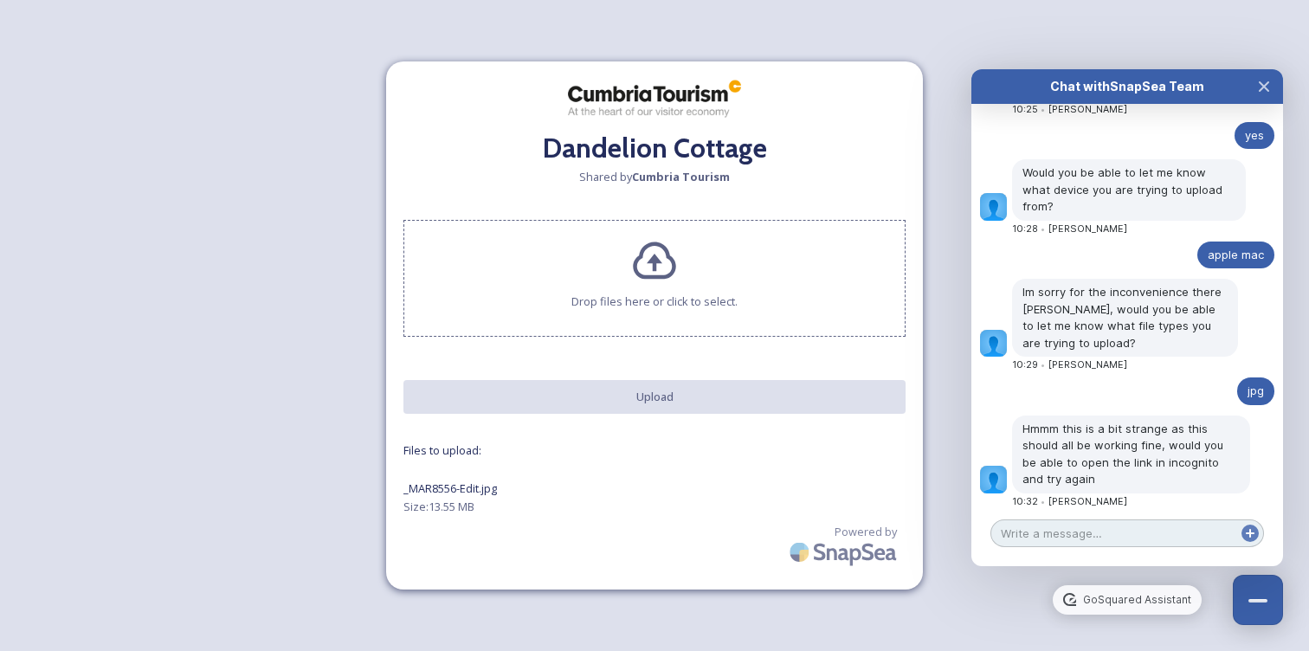
click at [1076, 532] on textarea at bounding box center [1128, 534] width 274 height 28
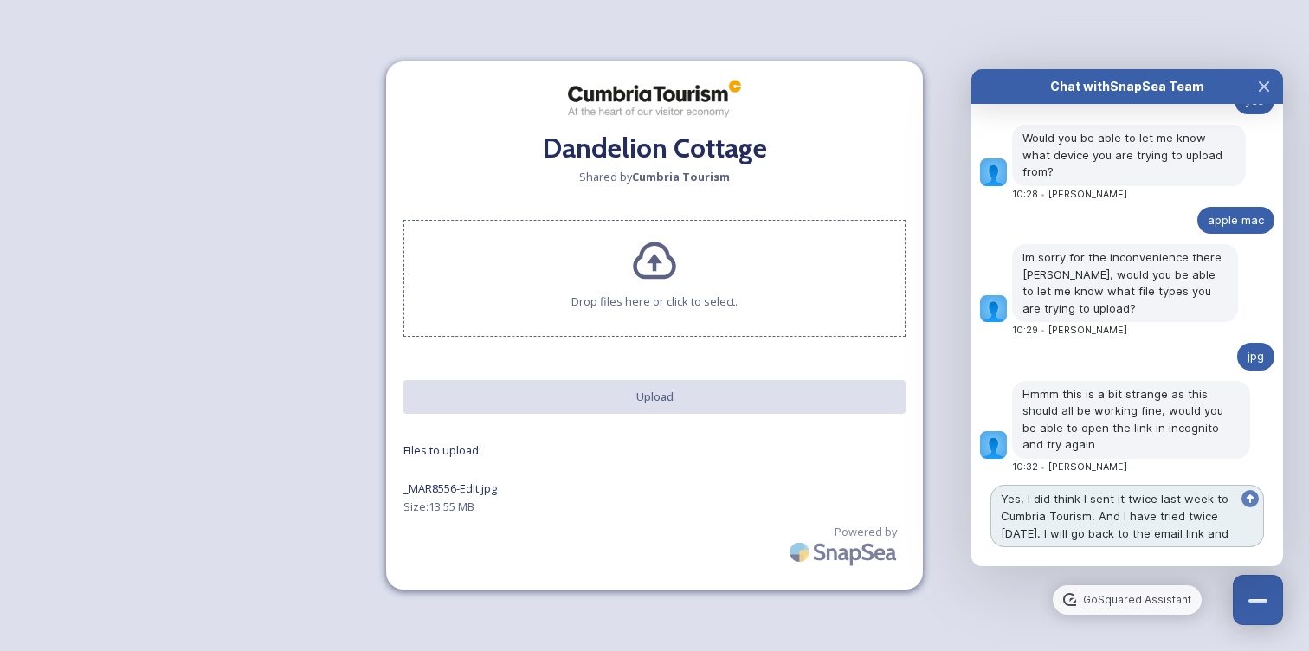
scroll to position [777, 0]
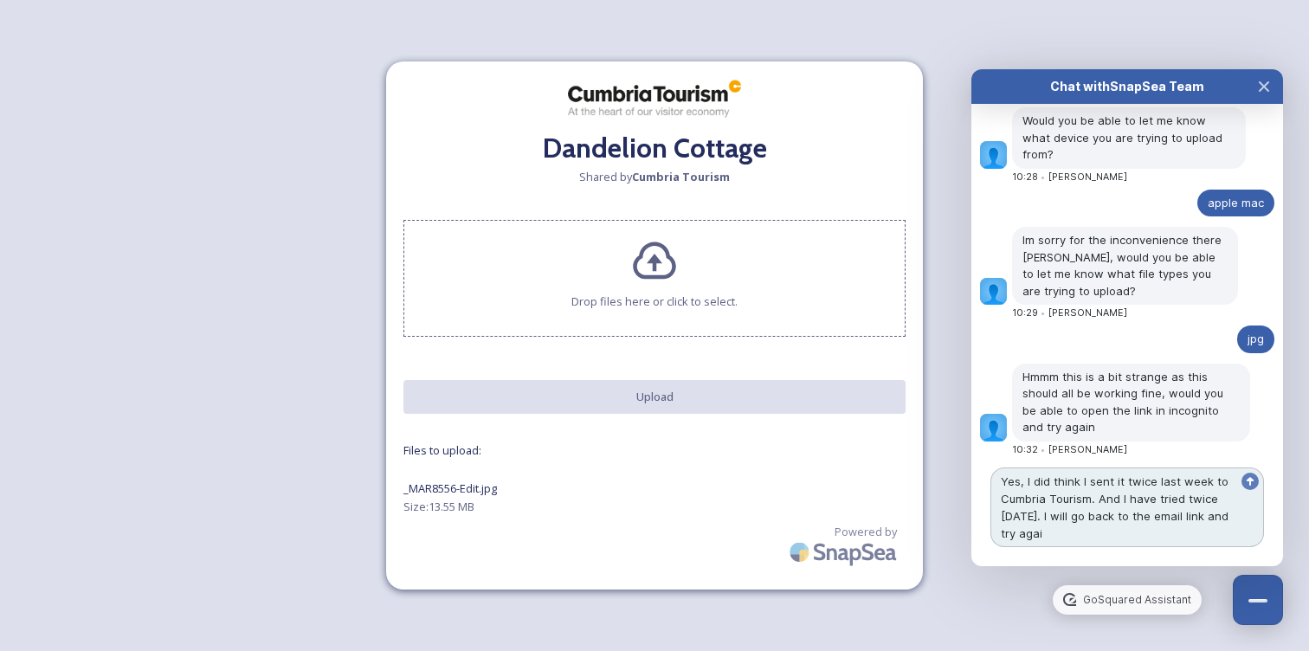
type textarea "Yes, I did think I sent it twice last week to Cumbria Tourism. And I have tried…"
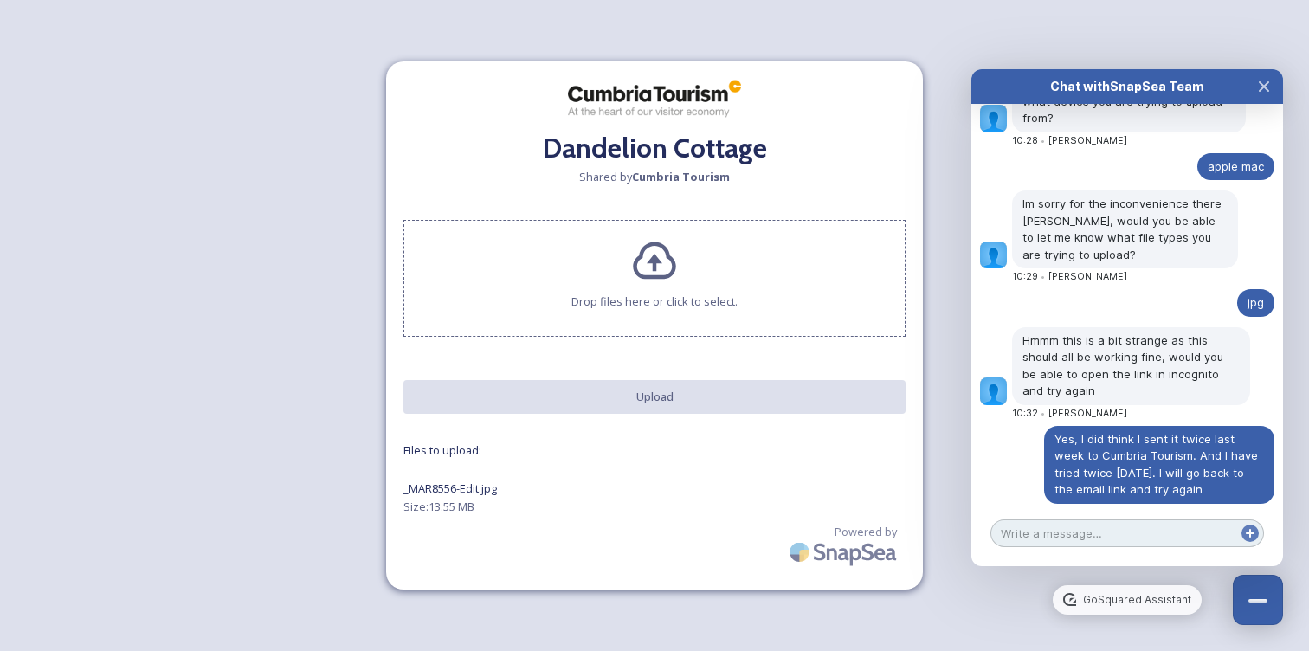
scroll to position [813, 0]
click at [1030, 535] on textarea at bounding box center [1128, 534] width 274 height 28
click at [1029, 530] on textarea at bounding box center [1128, 534] width 274 height 28
type textarea "Ive just done it again and it still isnt working"
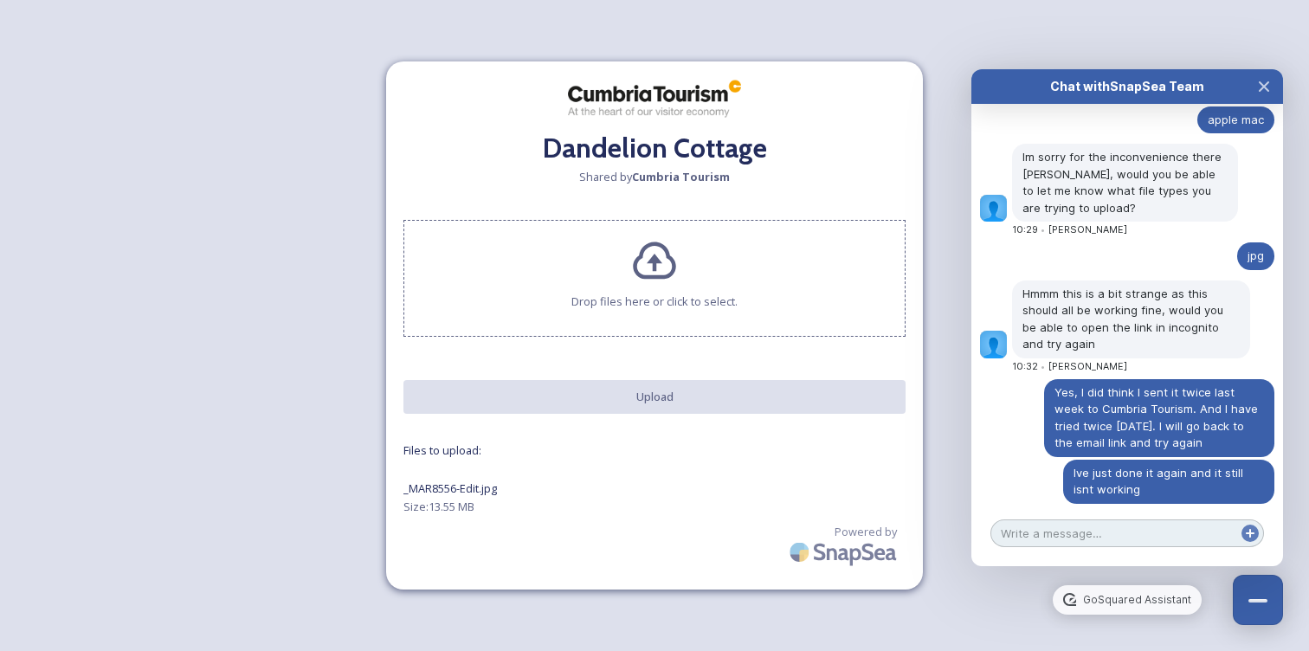
scroll to position [892, 0]
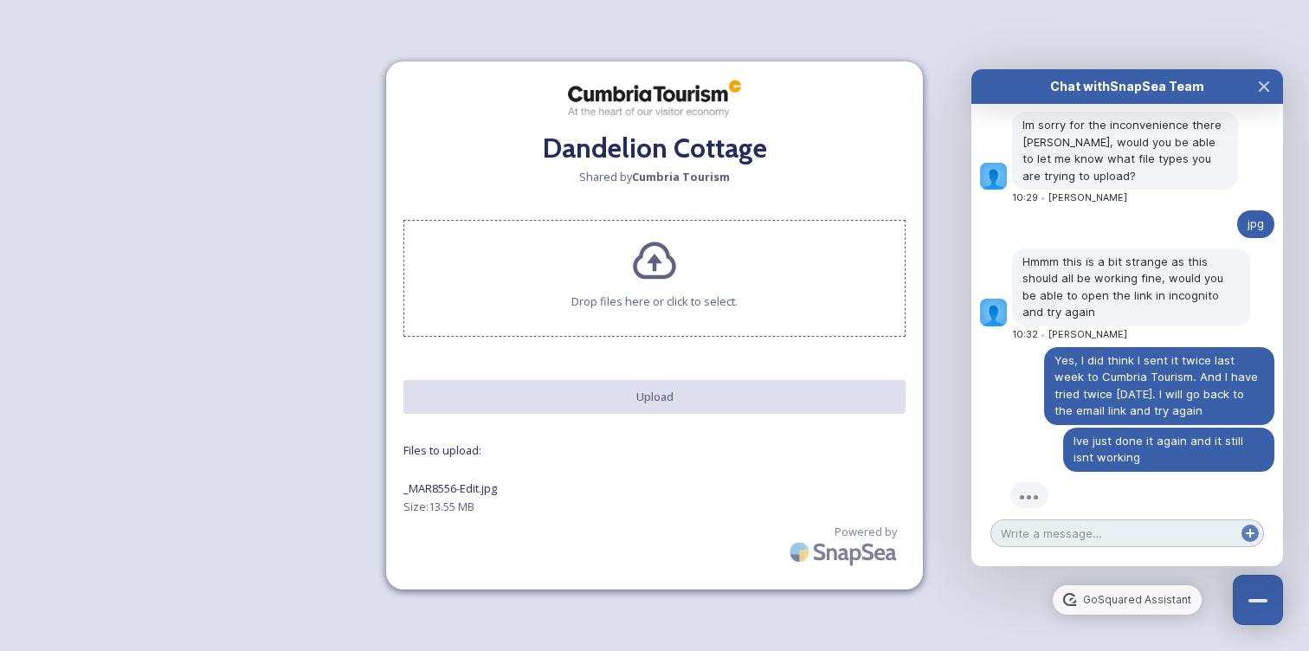
click at [1086, 537] on textarea at bounding box center [1128, 534] width 274 height 28
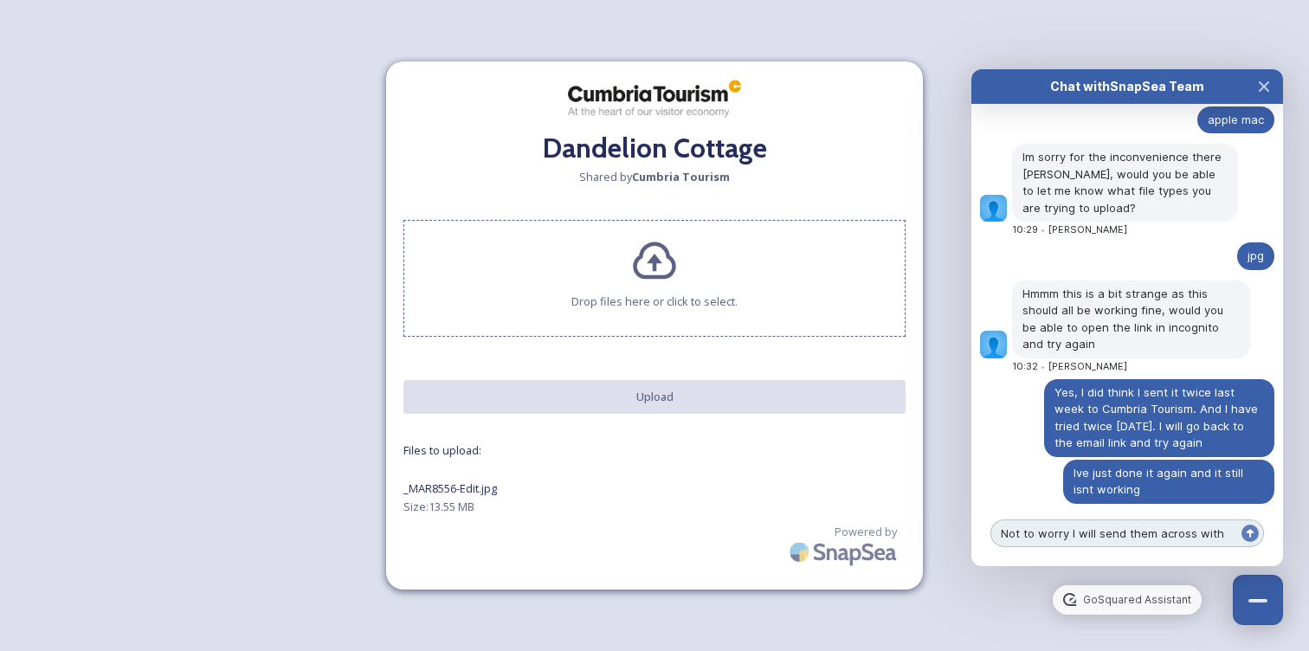
scroll to position [877, 0]
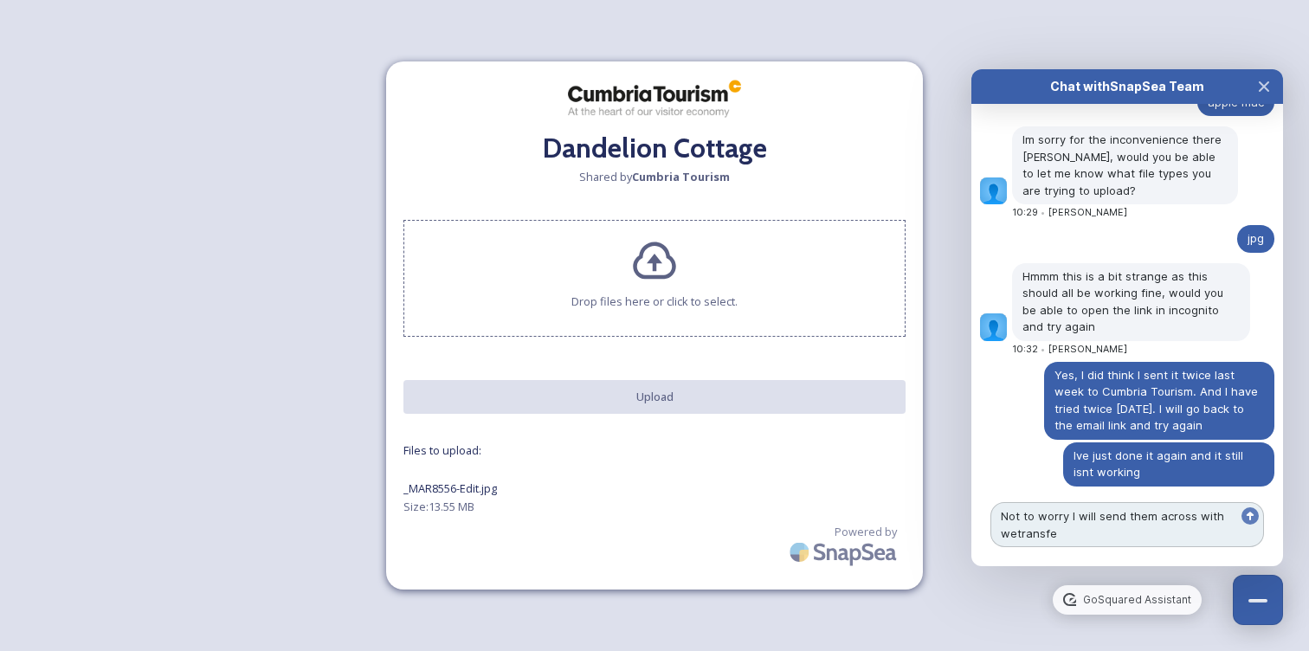
type textarea "Not to worry I will send them across with wetransfer"
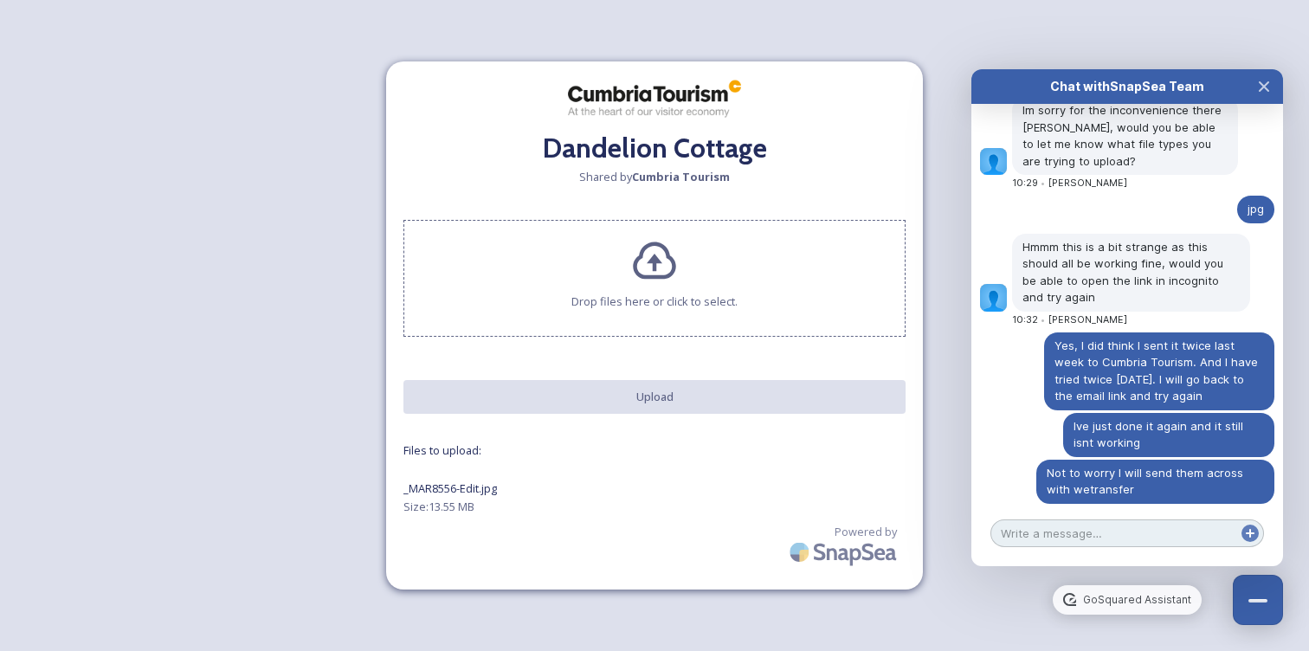
scroll to position [989, 0]
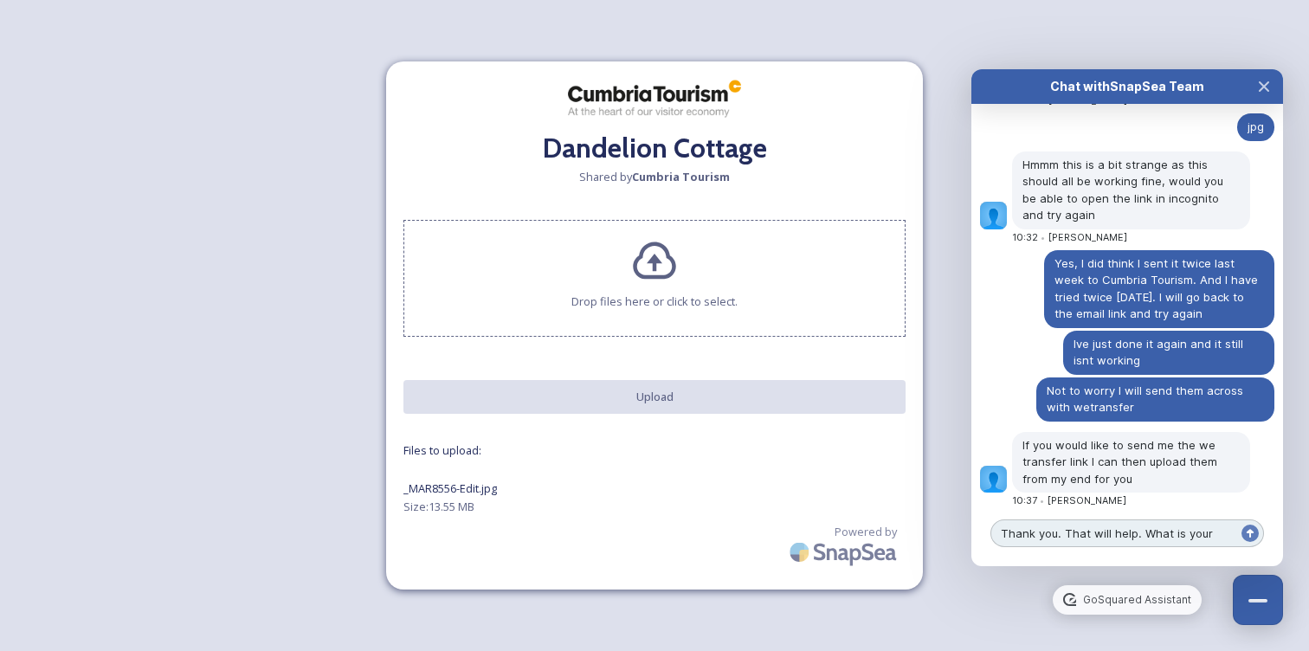
type textarea "Thank you. That will help. What is your email"
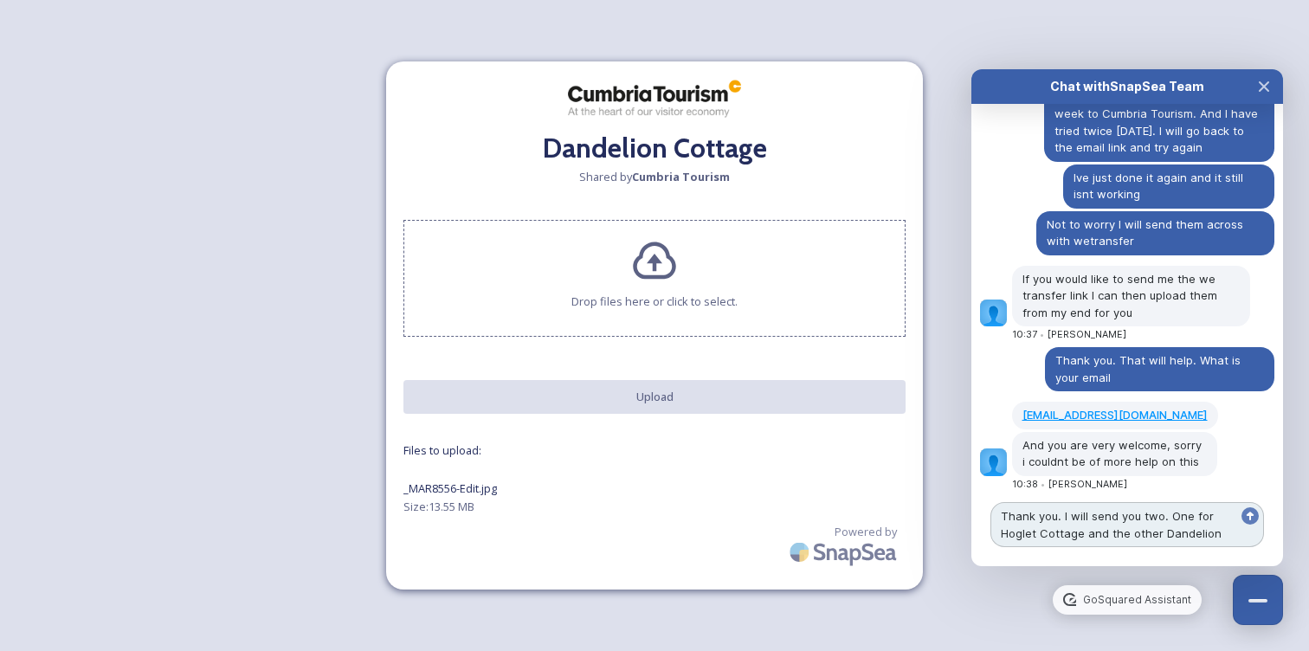
scroll to position [1172, 0]
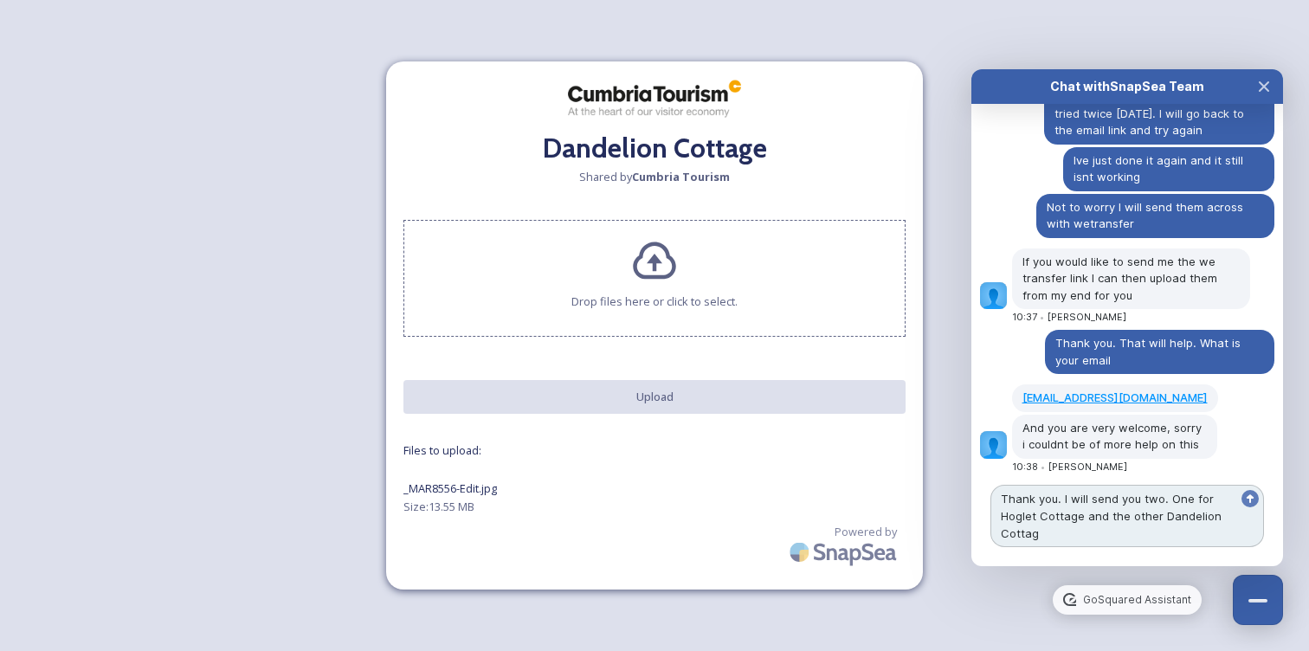
type textarea "Thank you. I will send you two. One for Hoglet Cottage and the other Dandelion …"
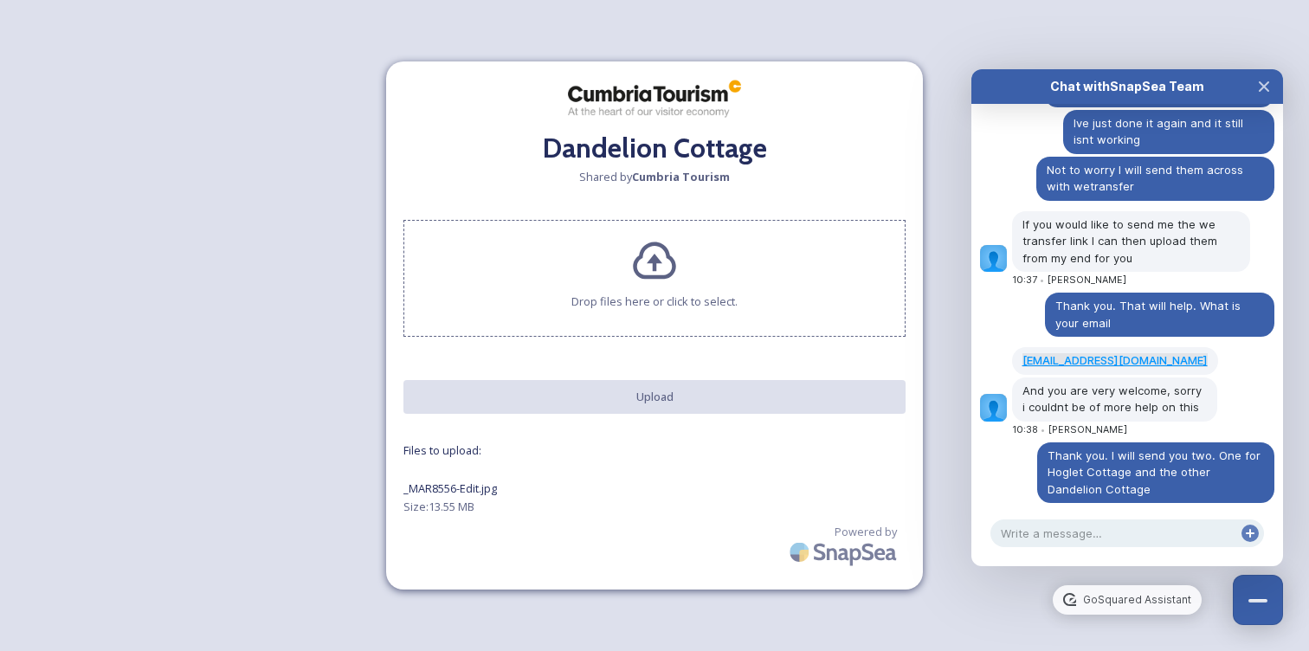
click at [1126, 353] on link "[EMAIL_ADDRESS][DOMAIN_NAME]" at bounding box center [1115, 360] width 185 height 14
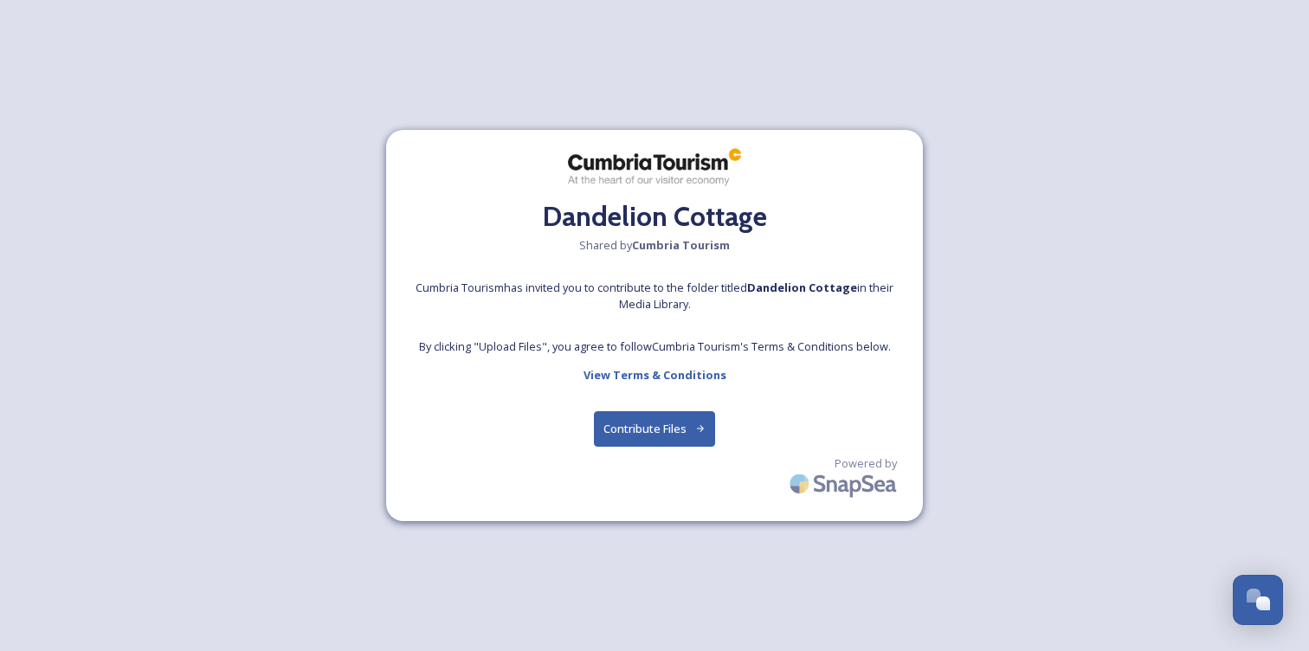
scroll to position [740, 0]
click at [647, 429] on button "Contribute Files" at bounding box center [655, 428] width 122 height 35
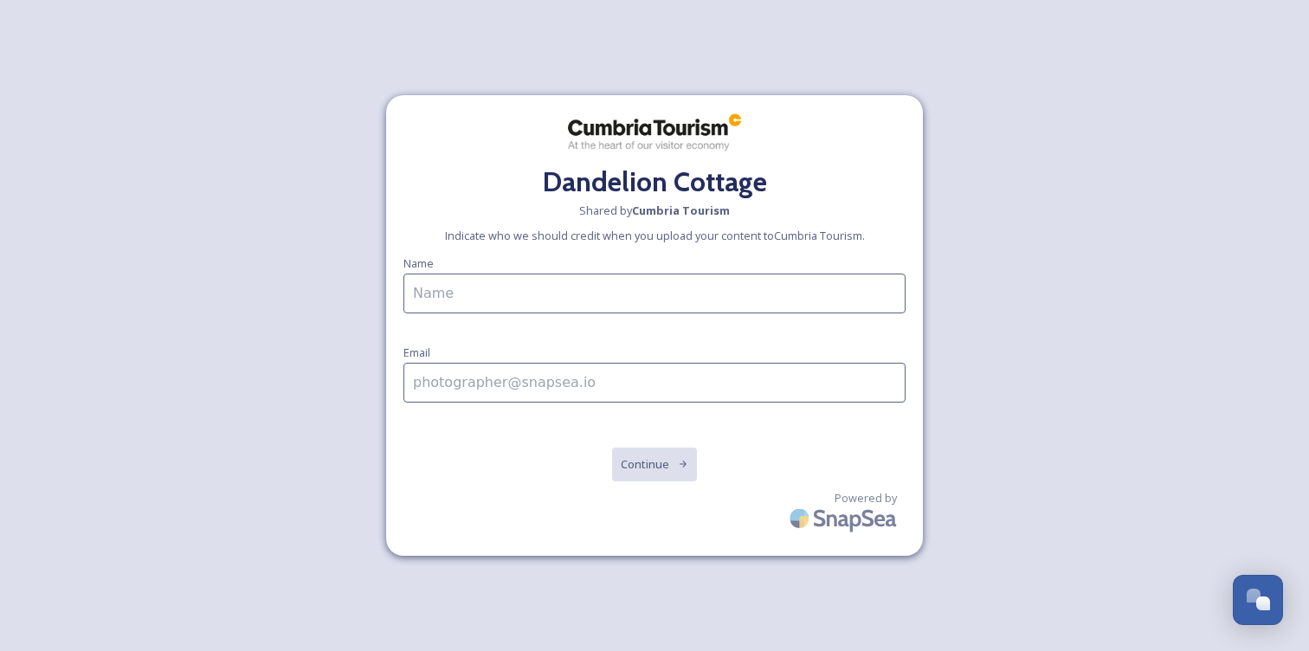
click at [577, 285] on input at bounding box center [654, 294] width 502 height 40
type input "[PERSON_NAME]"
click at [566, 382] on input at bounding box center [654, 383] width 502 height 40
type input "[EMAIL_ADDRESS][DOMAIN_NAME]"
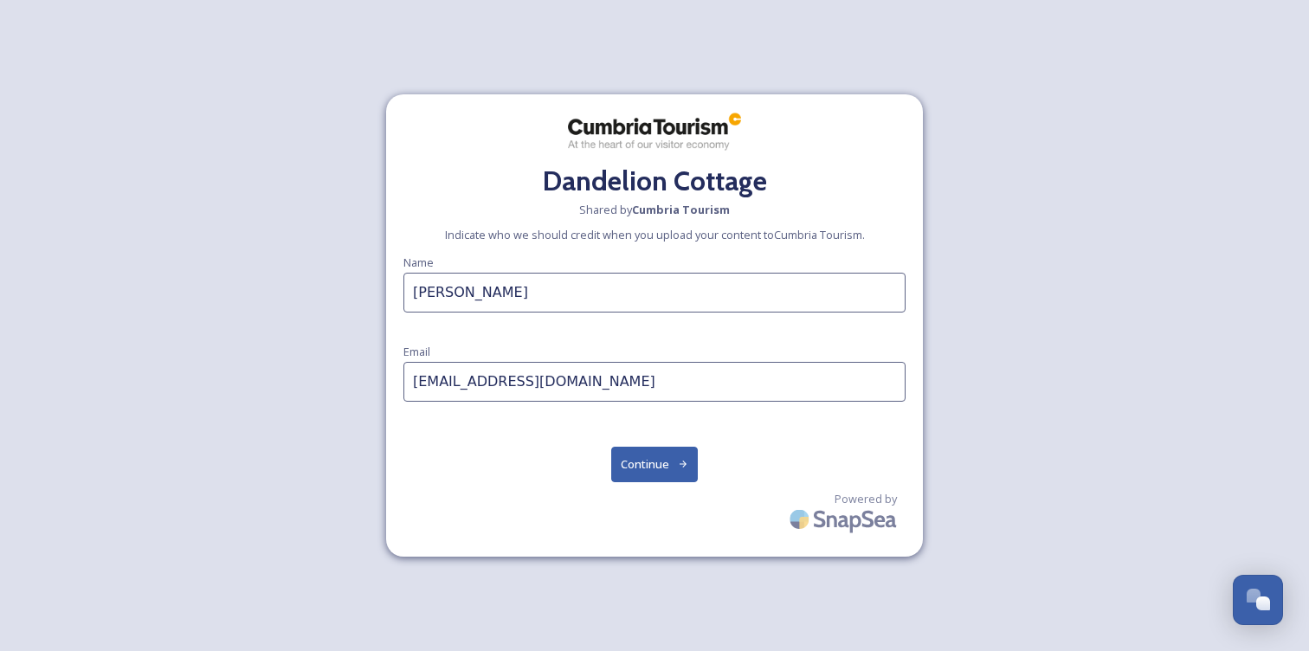
click at [644, 461] on button "Continue" at bounding box center [654, 464] width 87 height 35
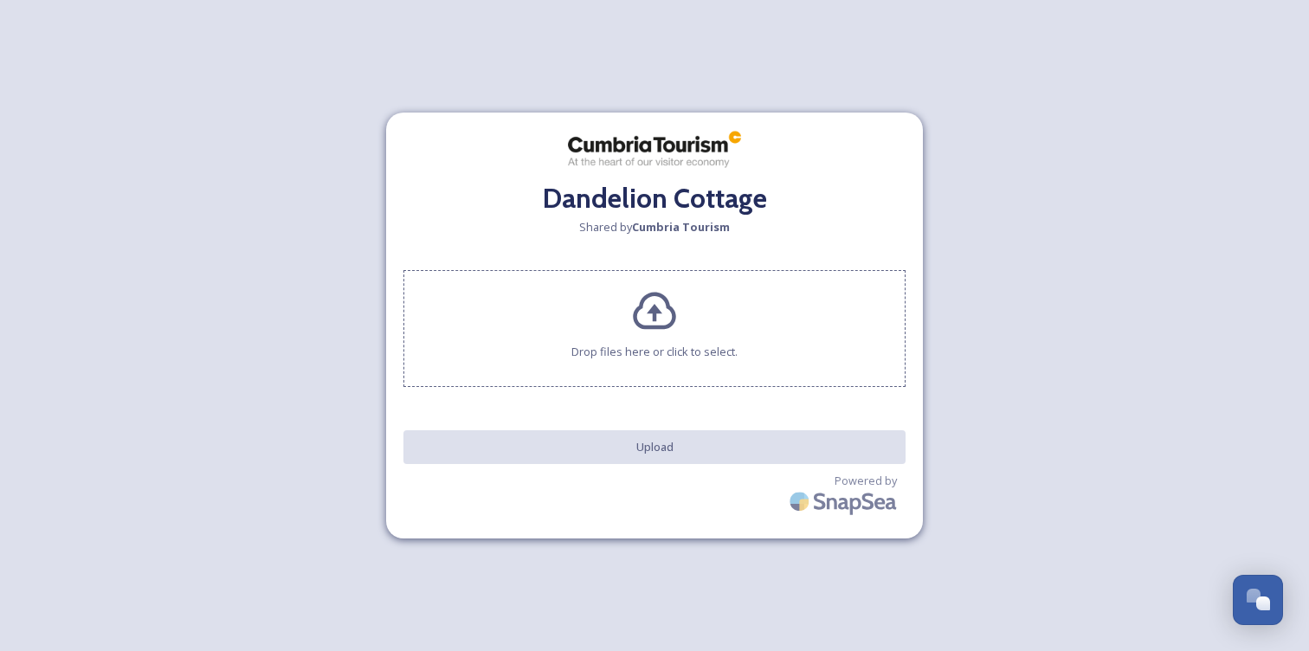
click at [650, 309] on icon at bounding box center [654, 311] width 42 height 37
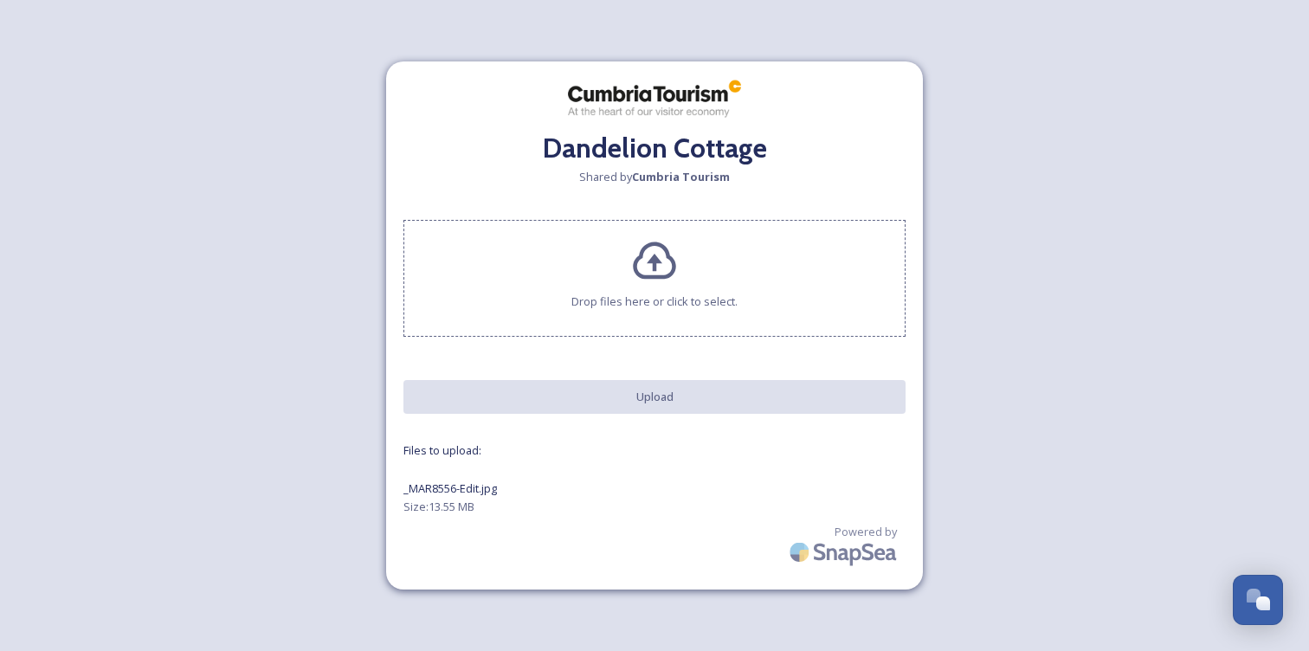
scroll to position [819, 0]
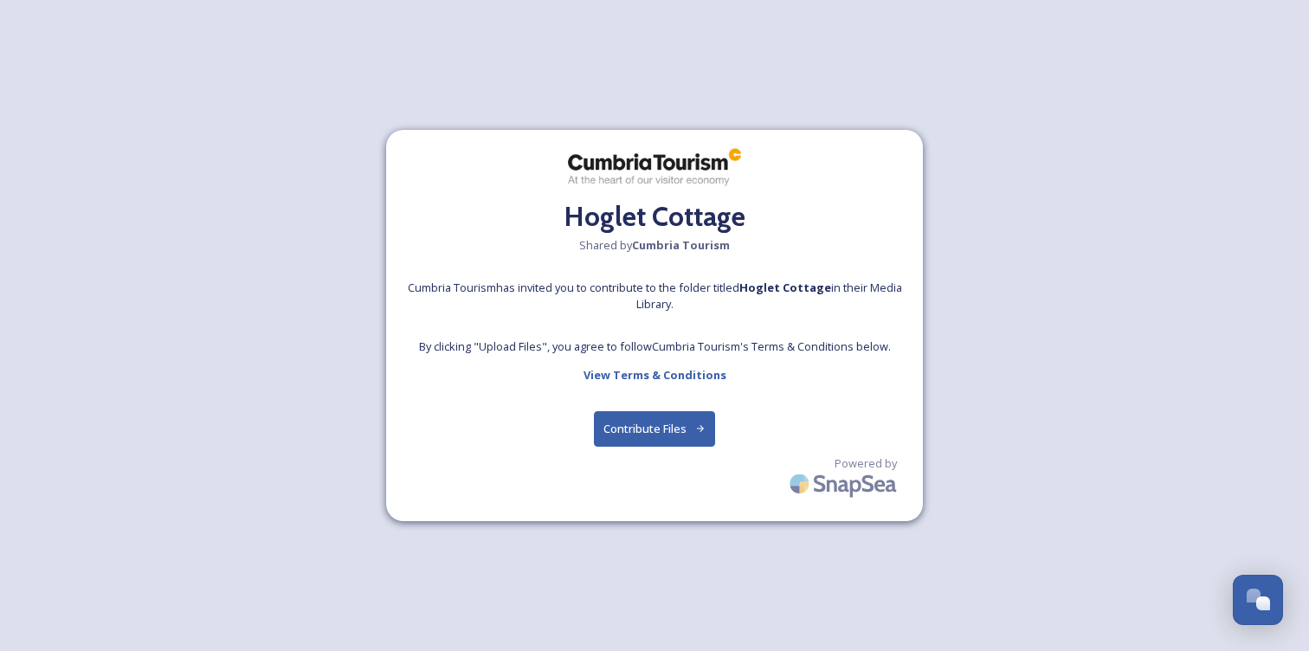
scroll to position [787, 0]
click at [657, 431] on button "Contribute Files" at bounding box center [655, 428] width 122 height 35
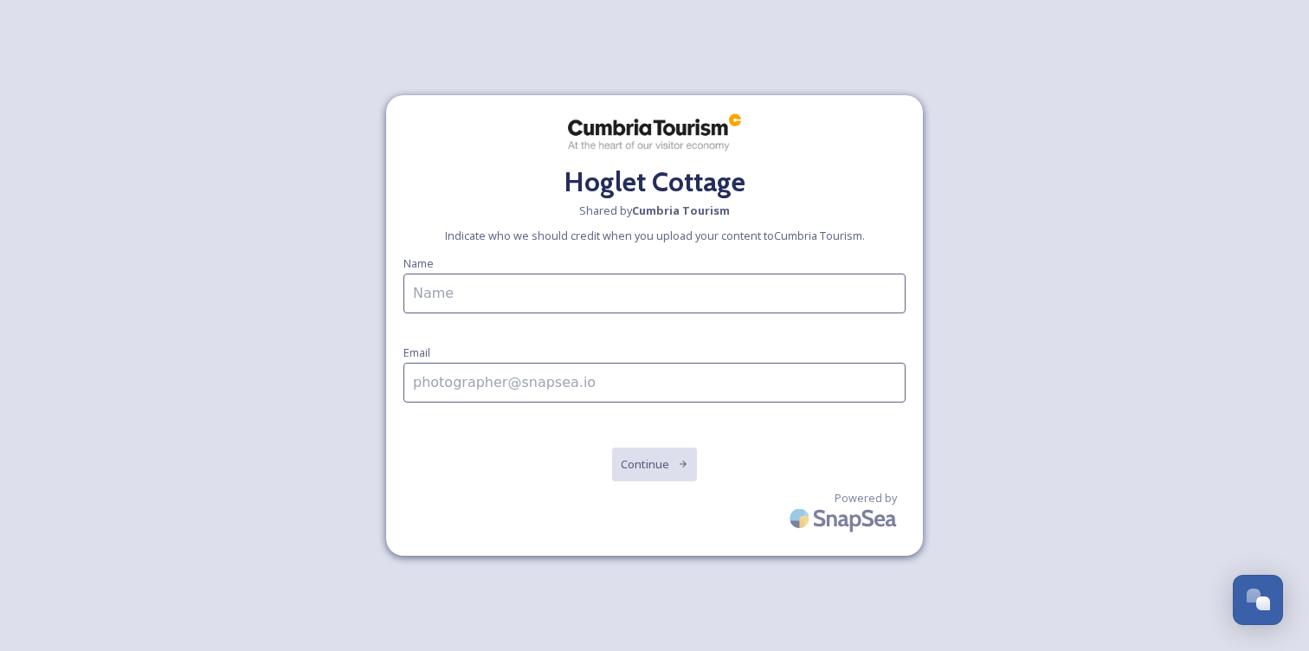
click at [591, 294] on input at bounding box center [654, 294] width 502 height 40
type input "[PERSON_NAME]"
click at [558, 390] on input at bounding box center [654, 383] width 502 height 40
type input "[EMAIL_ADDRESS][DOMAIN_NAME]"
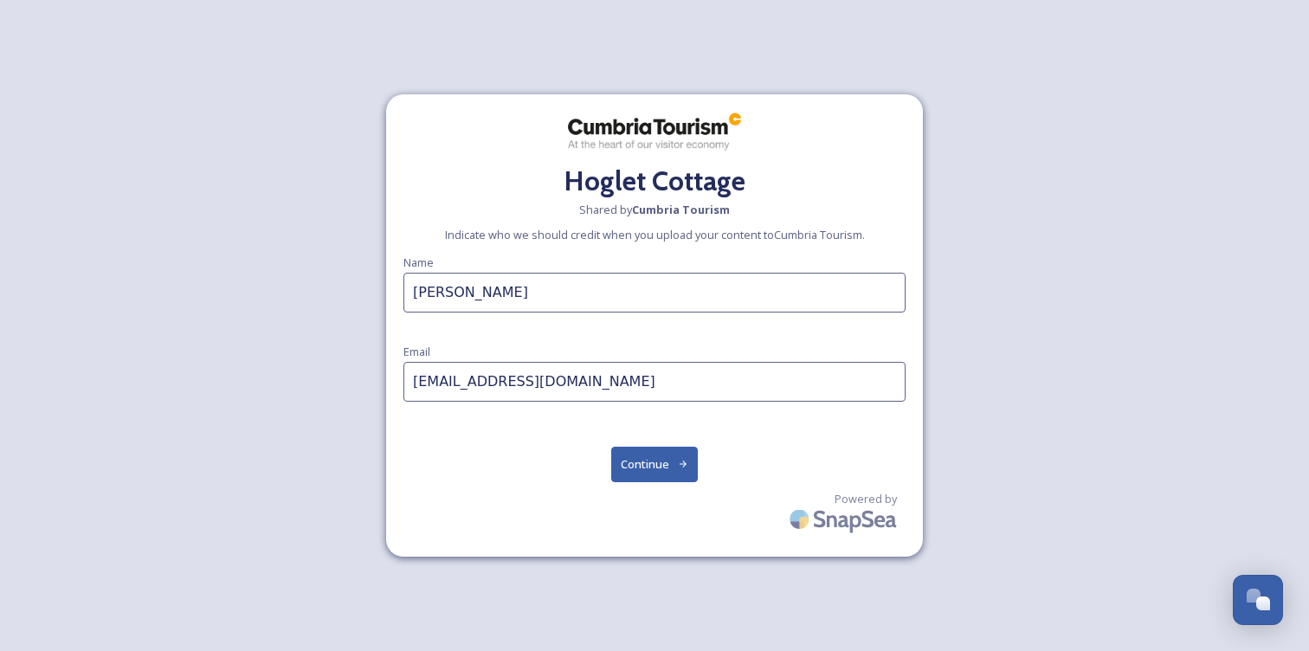
scroll to position [819, 0]
click at [671, 465] on button "Continue" at bounding box center [654, 464] width 87 height 35
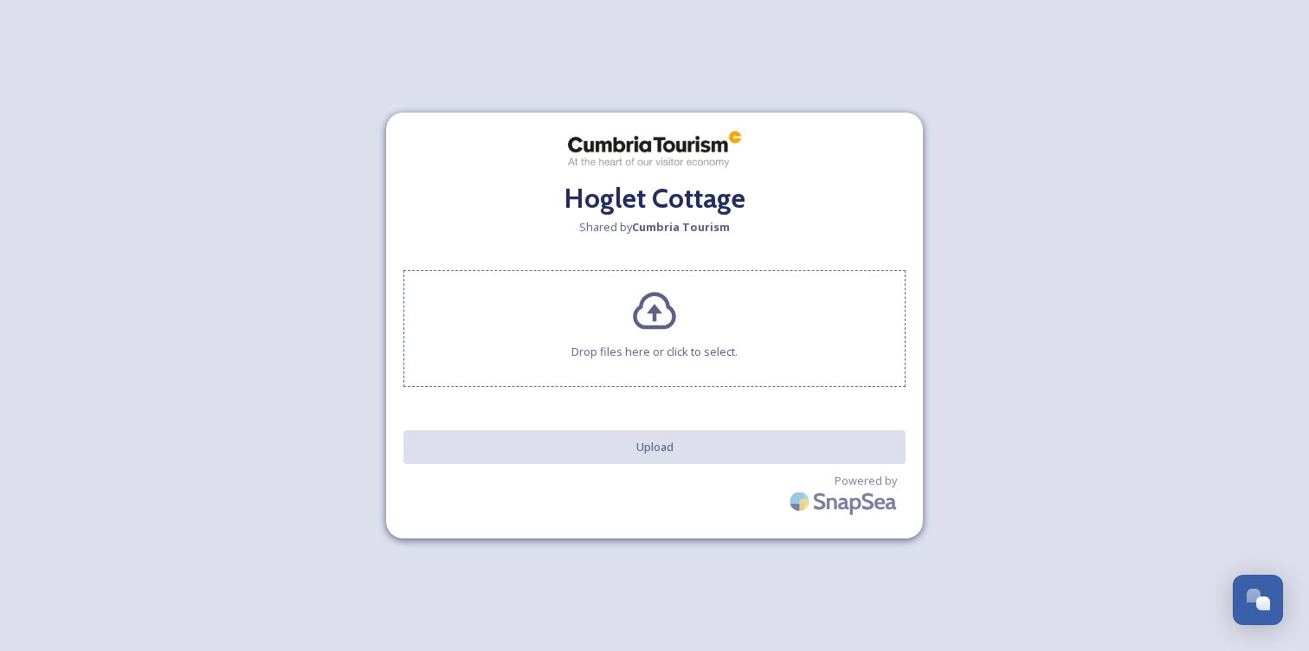
scroll to position [787, 0]
click at [655, 307] on icon at bounding box center [654, 311] width 42 height 37
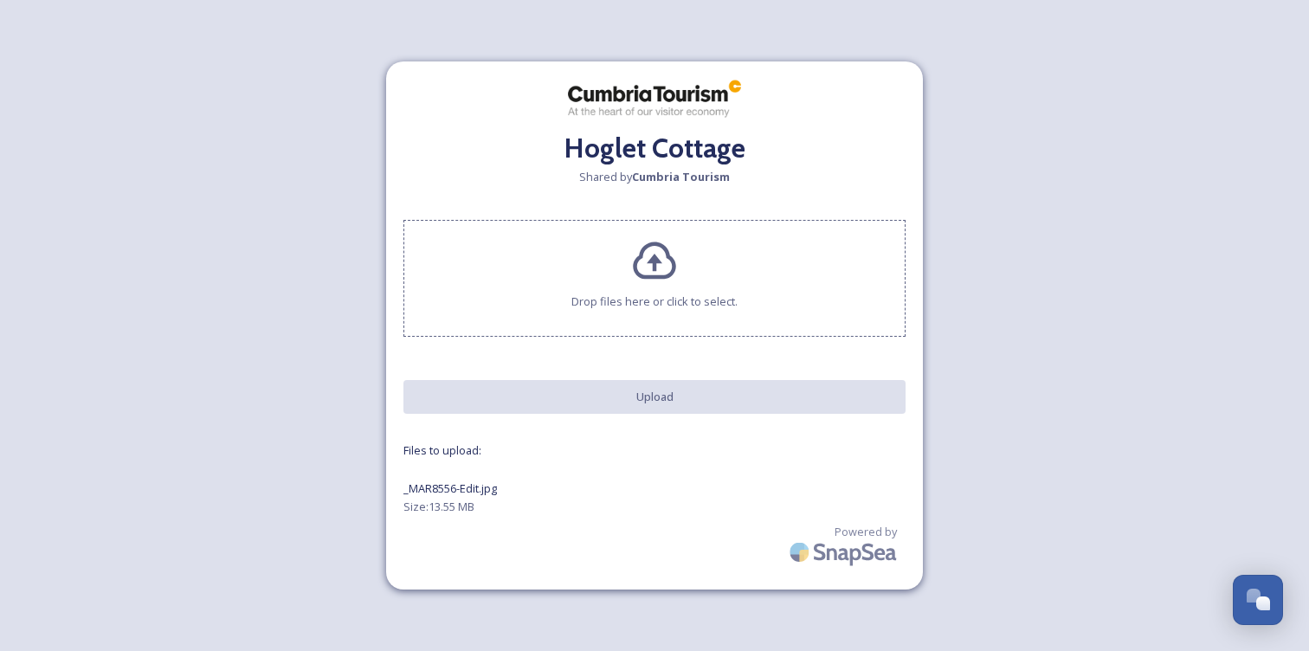
scroll to position [819, 0]
